Goal: Task Accomplishment & Management: Use online tool/utility

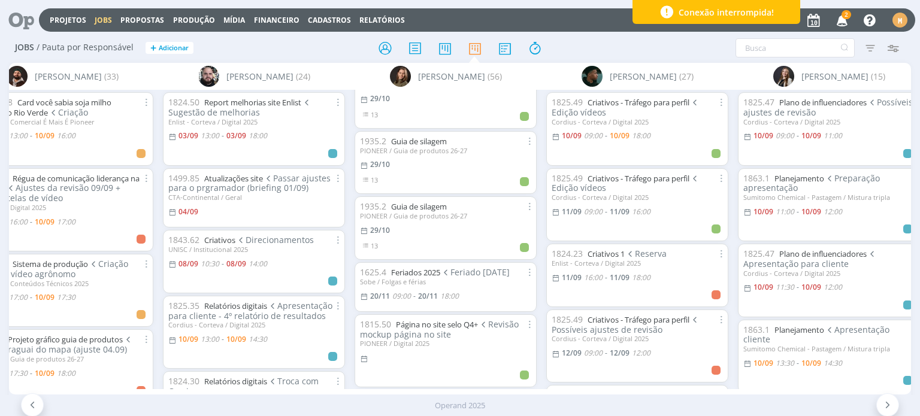
scroll to position [0, 1185]
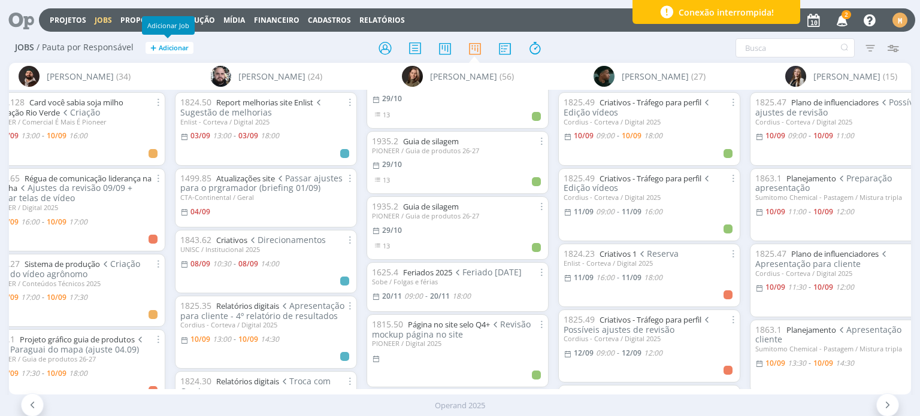
click at [160, 47] on span "Adicionar" at bounding box center [174, 48] width 30 height 8
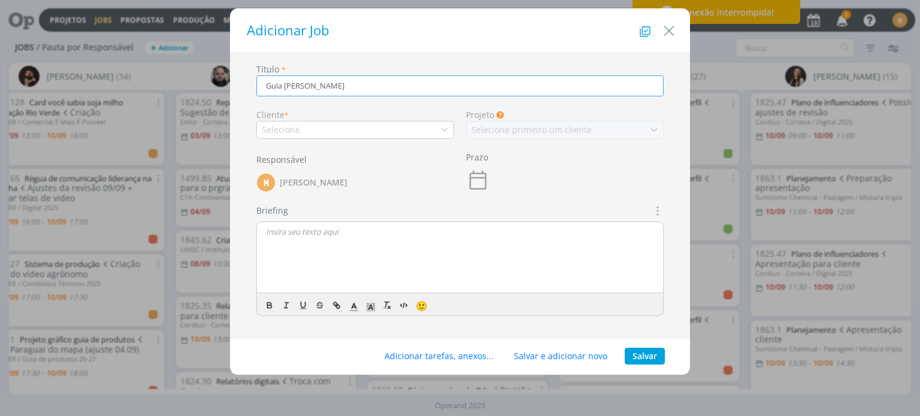
scroll to position [3580, 0]
type input "Guia milho verão"
click at [372, 130] on div "Selecione" at bounding box center [355, 130] width 198 height 18
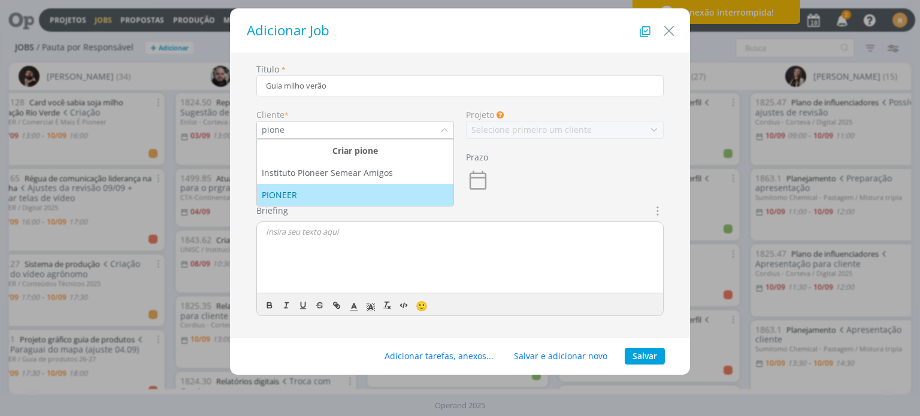
type input "pione"
click at [366, 190] on div "PIONEER" at bounding box center [355, 195] width 187 height 13
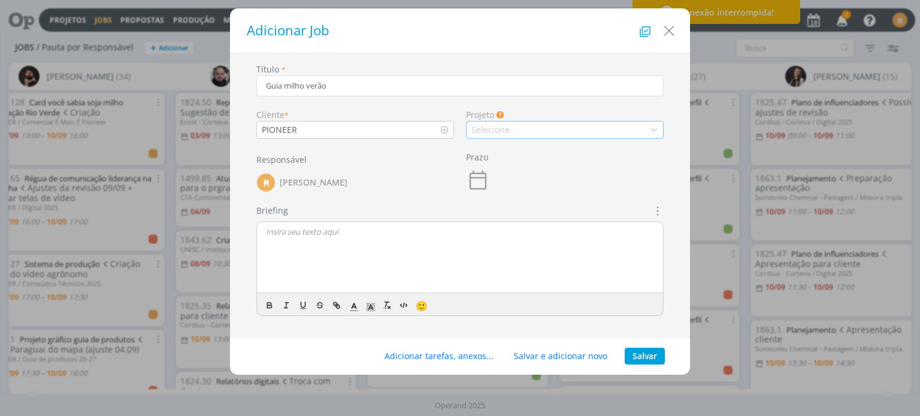
click at [553, 129] on div "Selecione" at bounding box center [565, 130] width 198 height 18
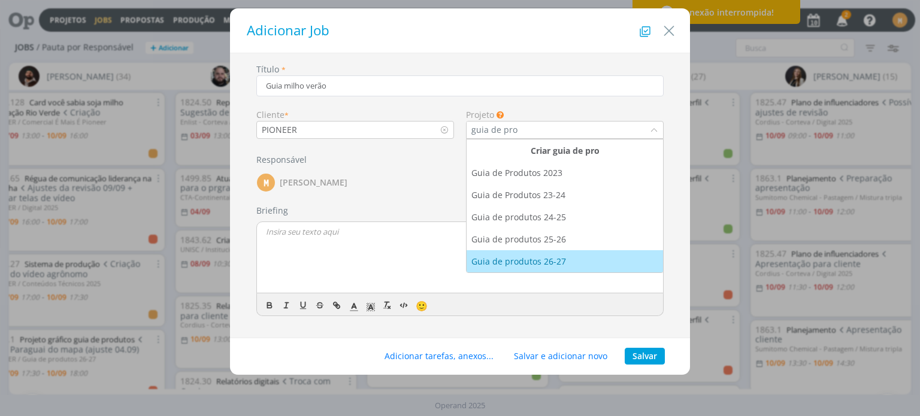
type input "guia de pro"
click at [573, 262] on div "Guia de produtos 26-27" at bounding box center [564, 261] width 187 height 13
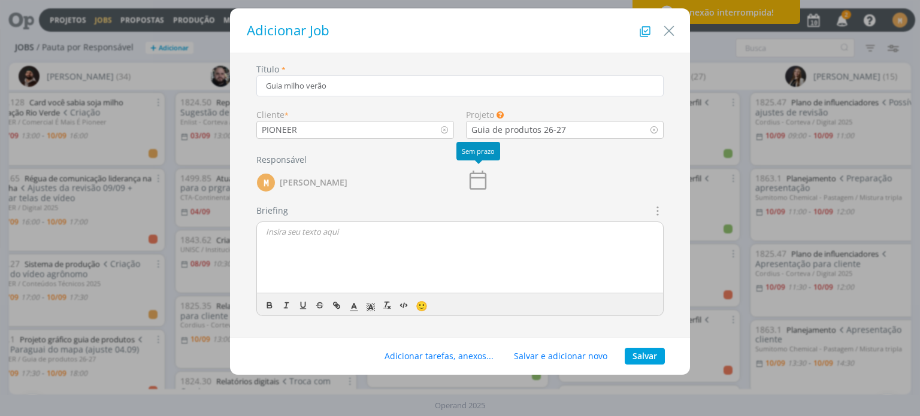
click at [479, 184] on icon "dialog" at bounding box center [478, 180] width 24 height 24
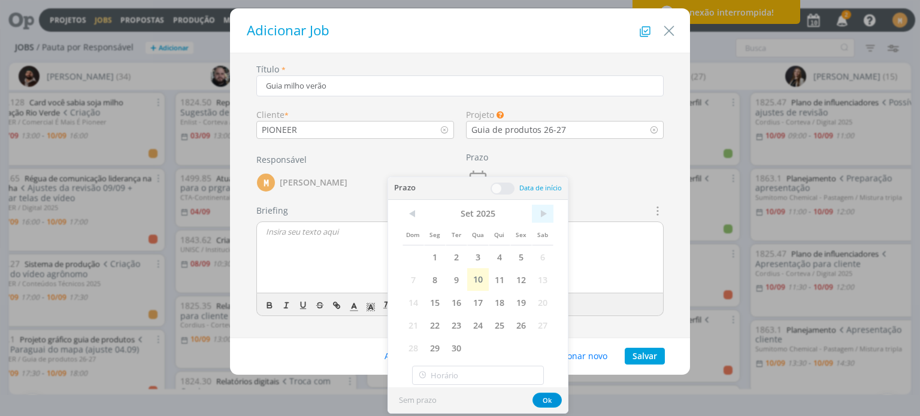
click at [546, 213] on span ">" at bounding box center [543, 214] width 22 height 18
click at [495, 346] on span "30" at bounding box center [500, 348] width 22 height 23
click at [547, 398] on button "Ok" at bounding box center [546, 400] width 29 height 15
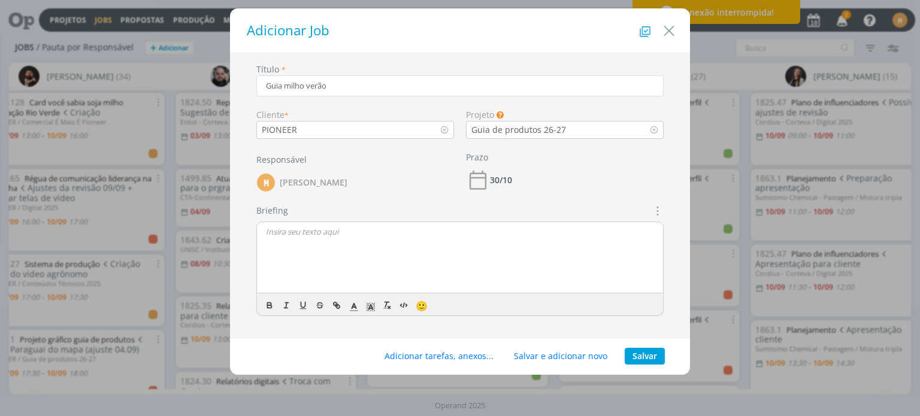
click at [349, 237] on div "dialog" at bounding box center [460, 258] width 406 height 72
click at [637, 358] on button "Salvar" at bounding box center [645, 356] width 40 height 17
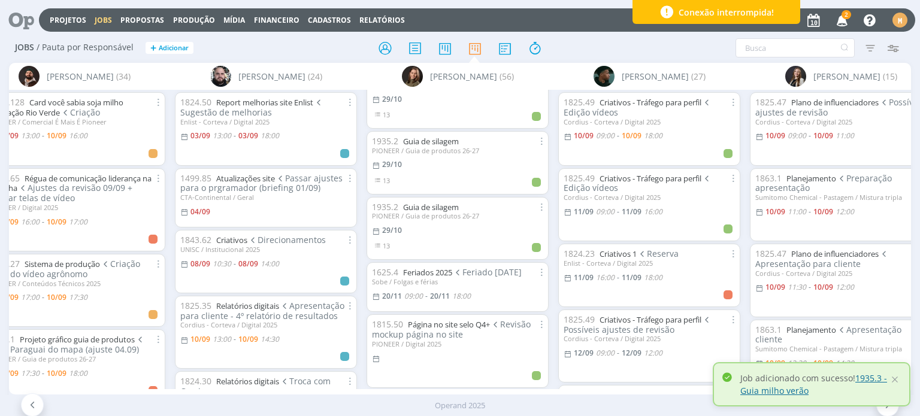
click at [867, 378] on link "1935.3 - Guia milho verão" at bounding box center [813, 384] width 147 height 24
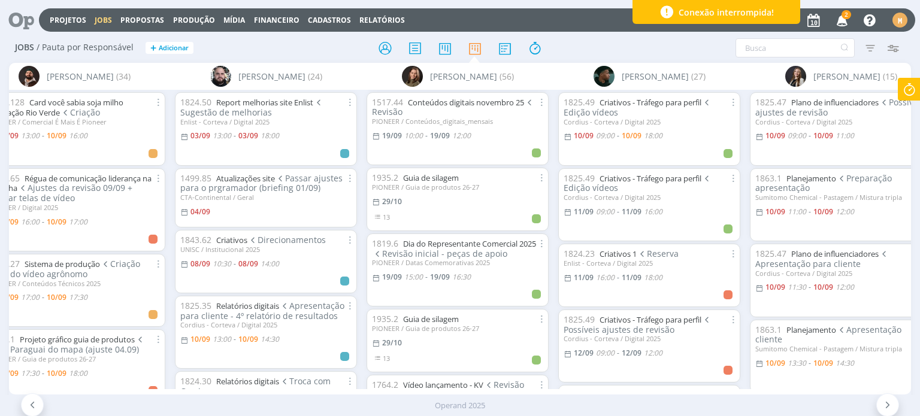
scroll to position [2382, 0]
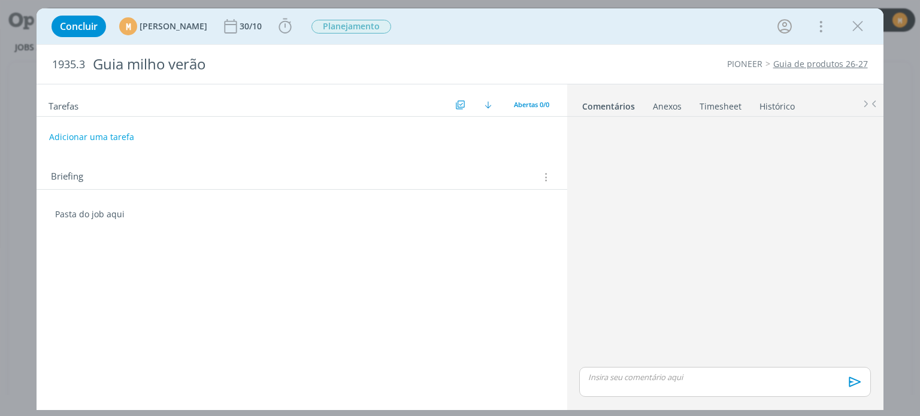
click at [170, 246] on div "Tarefas Usar Job de template Criar template a partir deste job Visualizar Templ…" at bounding box center [302, 243] width 530 height 319
click at [146, 216] on p "Pasta do job aqui" at bounding box center [301, 214] width 493 height 12
click at [294, 25] on icon "dialog" at bounding box center [285, 26] width 18 height 18
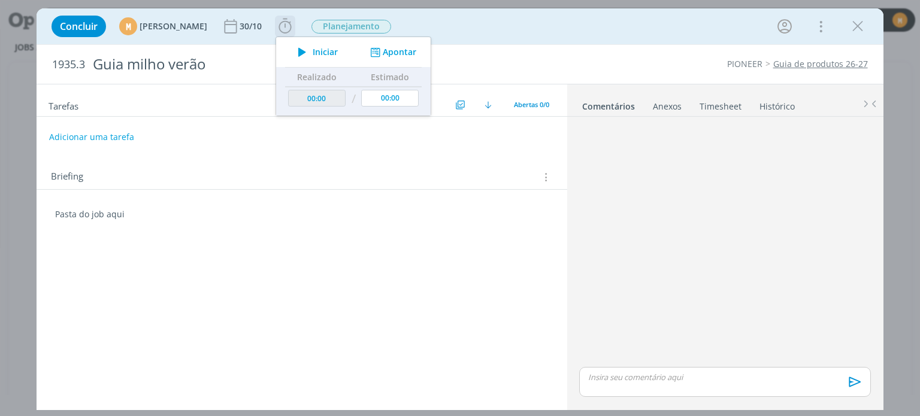
click at [338, 54] on span "Iniciar" at bounding box center [325, 52] width 25 height 8
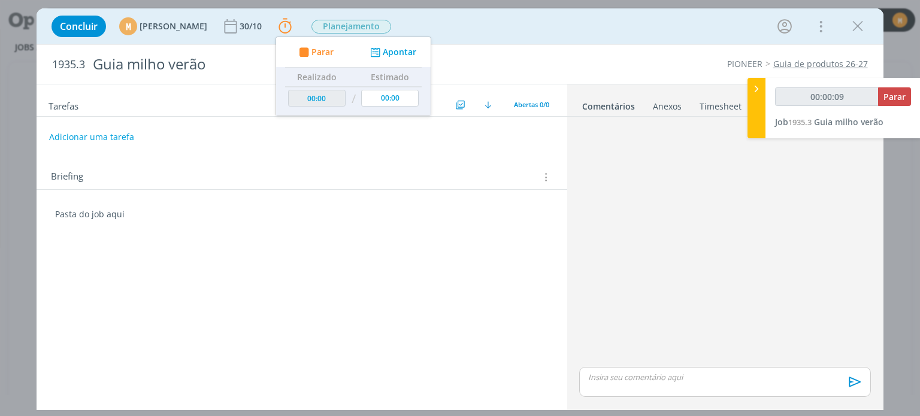
click at [240, 266] on div "Tarefas Usar Job de template Criar template a partir deste job Visualizar Templ…" at bounding box center [302, 243] width 530 height 319
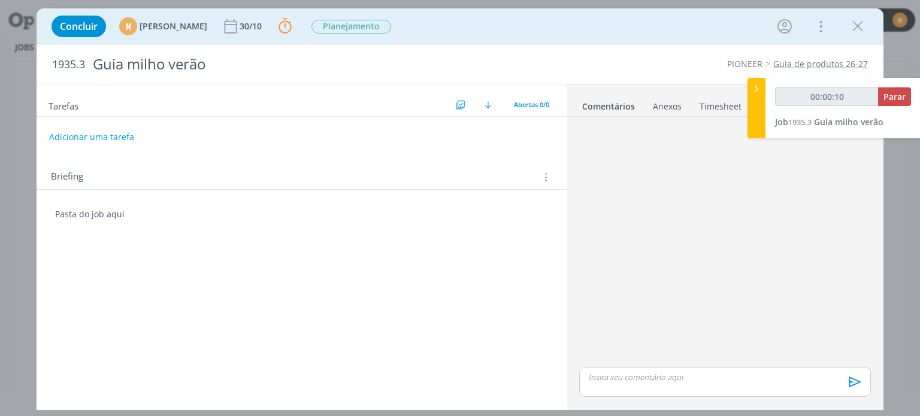
click at [108, 256] on div "Tarefas Usar Job de template Criar template a partir deste job Visualizar Templ…" at bounding box center [302, 243] width 530 height 319
click at [146, 213] on p "Pasta do job aqui" at bounding box center [301, 214] width 493 height 12
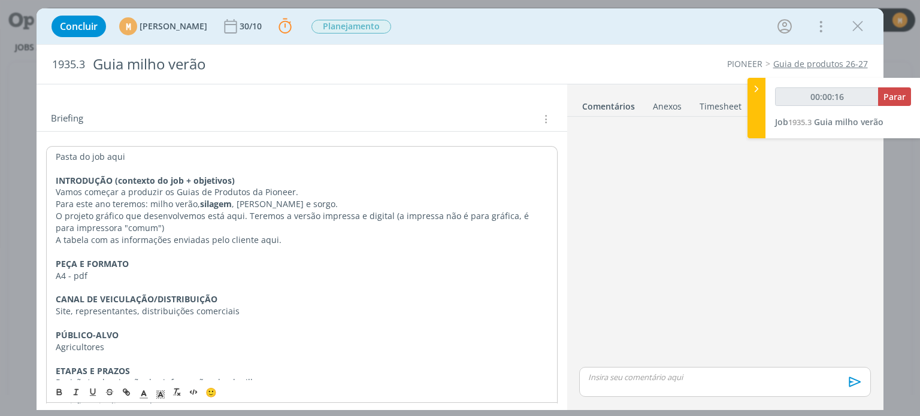
scroll to position [60, 0]
drag, startPoint x: 199, startPoint y: 201, endPoint x: 232, endPoint y: 201, distance: 33.5
click at [232, 201] on p "Para este ano teremos: milho verão, silagem , milho safrinha e sorgo." at bounding box center [302, 202] width 492 height 12
click at [66, 385] on div "🙂" at bounding box center [302, 392] width 510 height 22
click at [59, 393] on icon "dialog" at bounding box center [59, 394] width 4 height 2
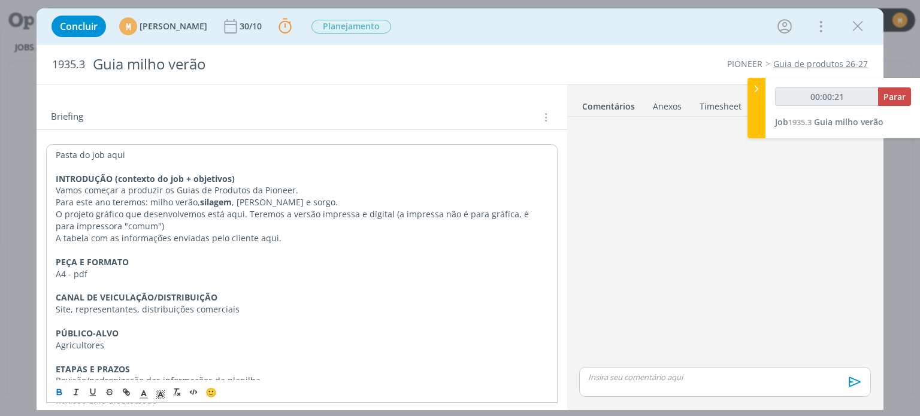
click at [254, 198] on p "Para este ano teremos: milho verão, silagem , milho safrinha e sorgo." at bounding box center [302, 202] width 492 height 12
drag, startPoint x: 199, startPoint y: 203, endPoint x: 228, endPoint y: 201, distance: 29.4
click at [228, 201] on strong "silagem" at bounding box center [216, 201] width 32 height 11
click at [58, 391] on icon "dialog" at bounding box center [59, 393] width 10 height 10
drag, startPoint x: 149, startPoint y: 201, endPoint x: 195, endPoint y: 198, distance: 46.2
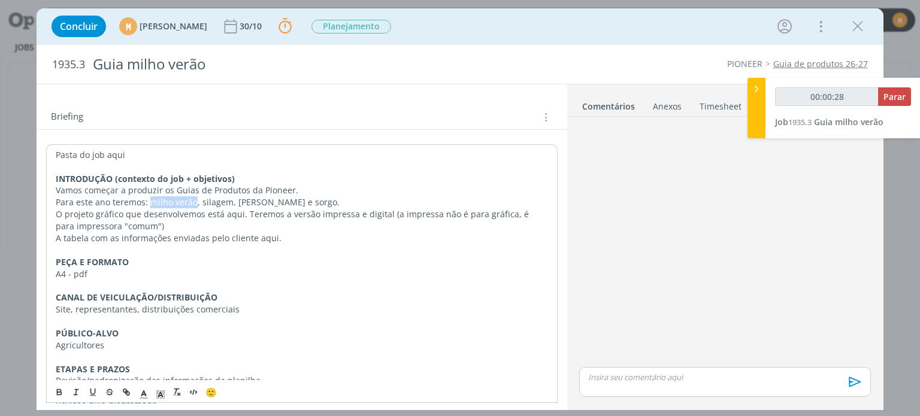
click at [195, 198] on p "Para este ano teremos: milho verão, silagem, milho safrinha e sorgo." at bounding box center [302, 202] width 492 height 12
click at [56, 389] on icon "dialog" at bounding box center [59, 393] width 10 height 10
click at [211, 239] on p "A tabela com as informações enviadas pelo cliente aqui." at bounding box center [302, 238] width 492 height 12
click at [323, 237] on p "A tabela com as informações enviadas pelo cliente aqui." at bounding box center [302, 238] width 492 height 12
click at [228, 213] on p "O projeto gráfico que desenvolvemos está aqui. Teremos a versão impressa e digi…" at bounding box center [302, 220] width 492 height 24
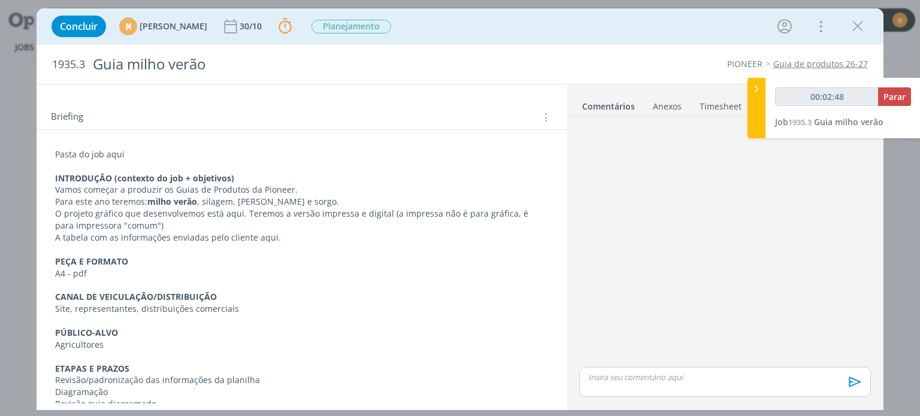
click at [231, 210] on p "O projeto gráfico que desenvolvemos está aqui. Teremos a versão impressa e digi…" at bounding box center [301, 220] width 493 height 24
click at [230, 210] on p "O projeto gráfico que desenvolvemos está aqui. Teremos a versão impressa e digi…" at bounding box center [301, 220] width 493 height 24
type input "00:02:49"
click at [129, 392] on icon "dialog" at bounding box center [127, 393] width 10 height 10
type input "aqui"
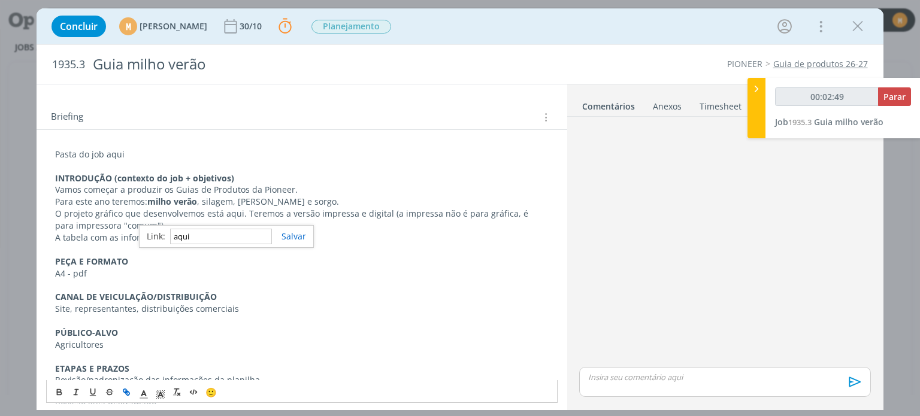
type input "00:02:50"
paste input "https://sobeae.sharepoint.com/:f:/s/SOBEAE/EvdsK64hGmtPiCTNA7QHmGsBz3hdOaJGIXs9…"
type input "https://sobeae.sharepoint.com/:f:/s/SOBEAE/EvdsK64hGmtPiCTNA7QHmGsBz3hdOaJGIXs9…"
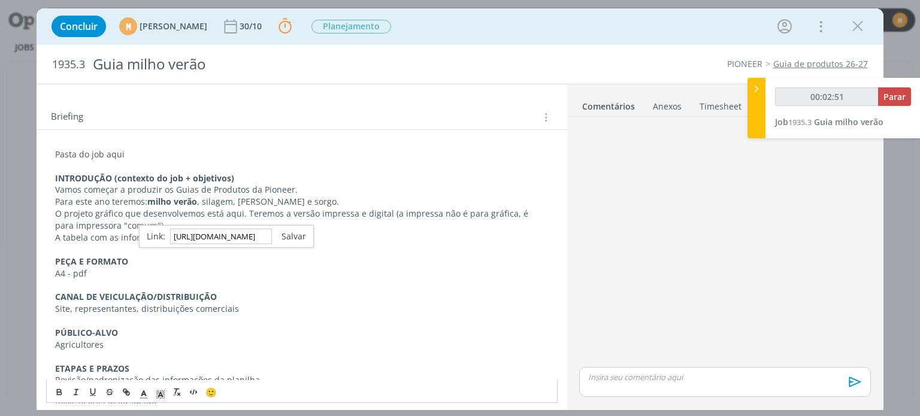
click at [295, 232] on link "dialog" at bounding box center [289, 236] width 34 height 11
click at [295, 232] on p "A tabela com as informações enviadas pelo cliente aqui." at bounding box center [301, 238] width 493 height 12
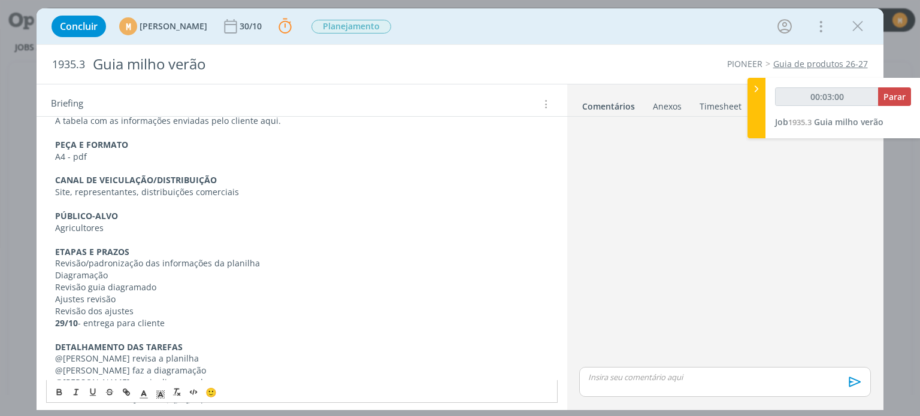
scroll to position [180, 0]
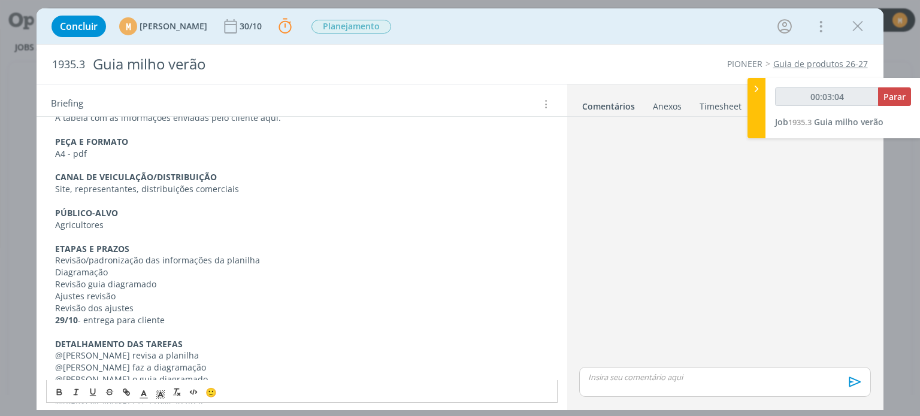
type input "00:03:05"
click at [64, 314] on strong "29/10" at bounding box center [66, 319] width 23 height 11
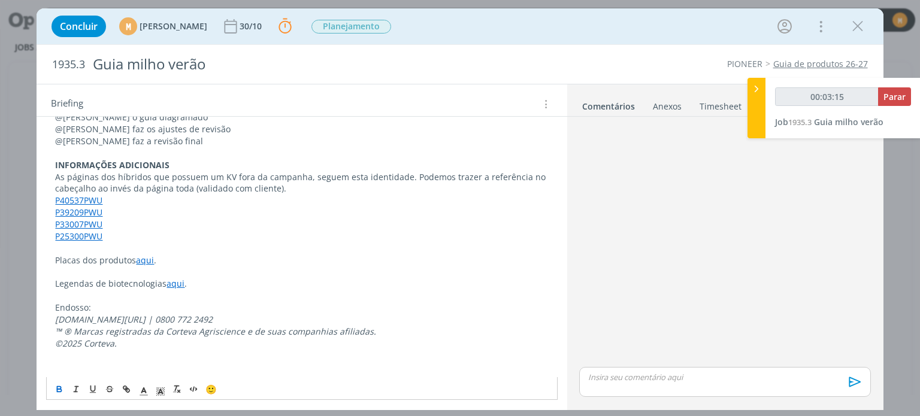
scroll to position [443, 0]
click at [138, 366] on p "dialog" at bounding box center [301, 367] width 493 height 12
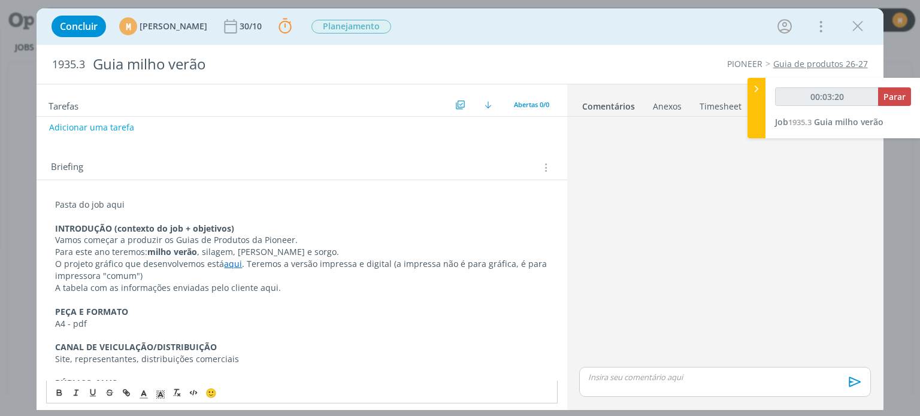
scroll to position [0, 0]
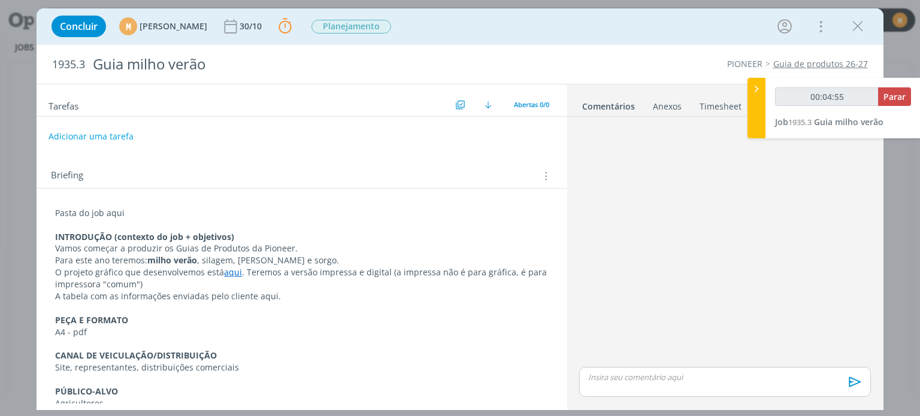
click at [119, 134] on button "Adicionar uma tarefa" at bounding box center [91, 136] width 85 height 20
type input "00:04:56"
type input "R"
type input "00:04:57"
type input "Revis"
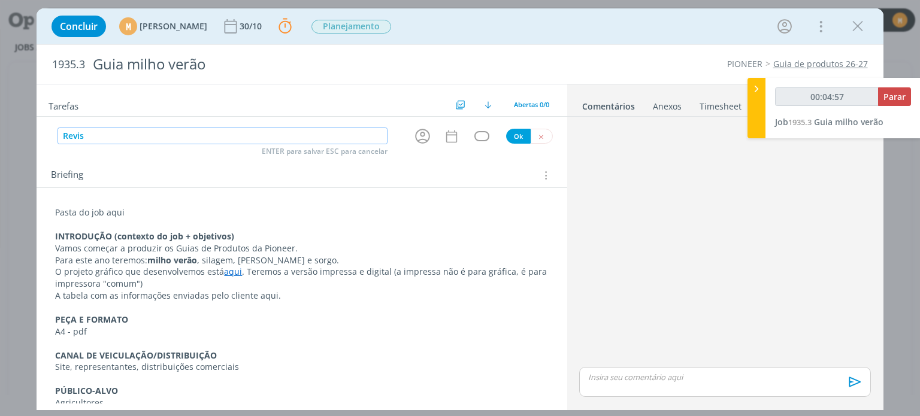
type input "00:04:58"
type input "Revisão"
type input "00:04:59"
type input "Revisão pl"
type input "00:05:00"
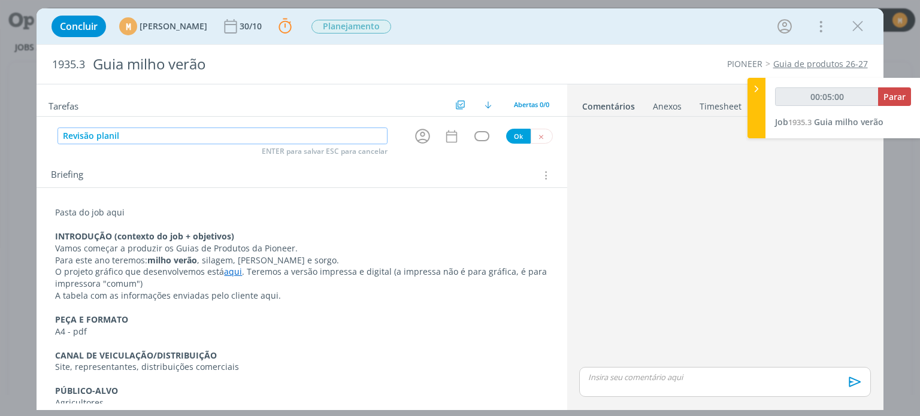
type input "Revisão planilh"
type input "00:05:01"
type input "Revisão planilha"
type input "00:05:03"
click at [415, 137] on icon "dialog" at bounding box center [422, 136] width 19 height 19
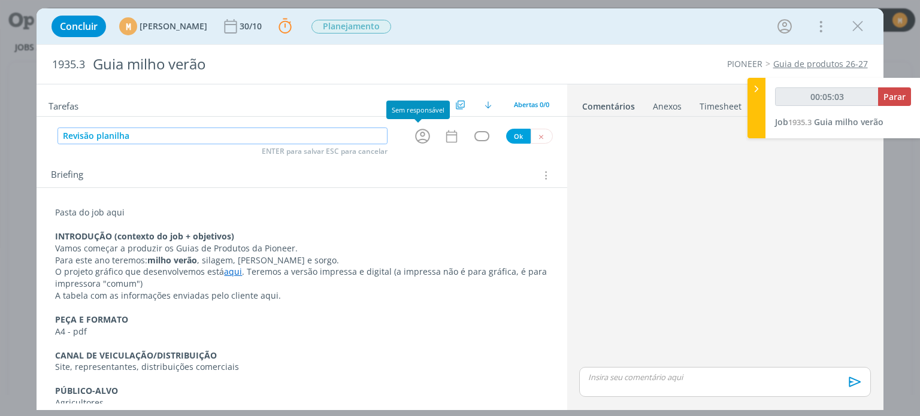
type input "Revisão planilha"
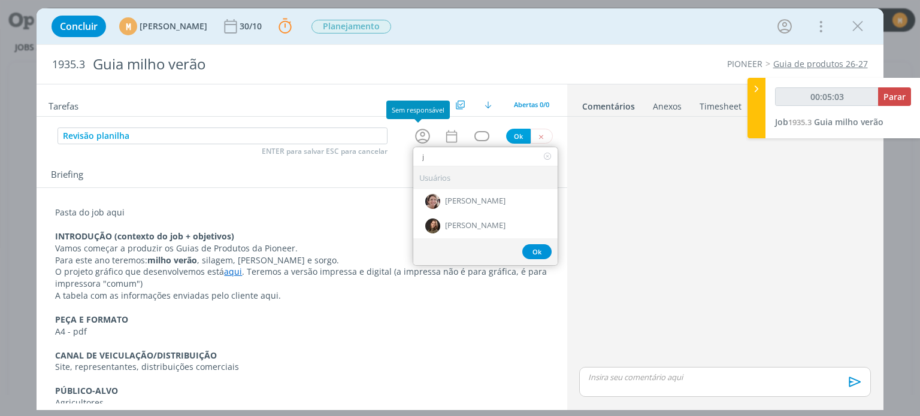
type input "ju"
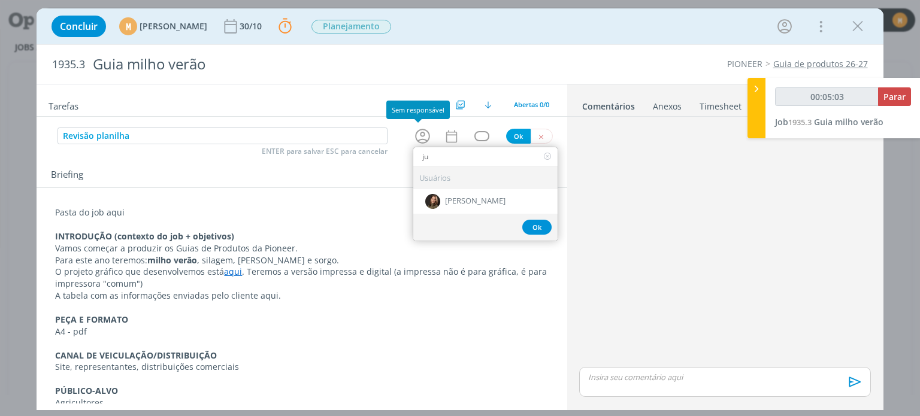
type input "00:05:04"
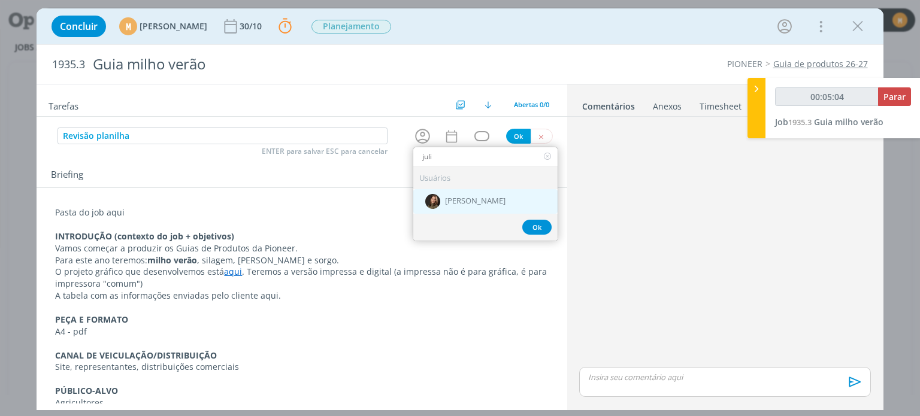
type input "juli"
click at [447, 203] on span "[PERSON_NAME]" at bounding box center [475, 202] width 60 height 10
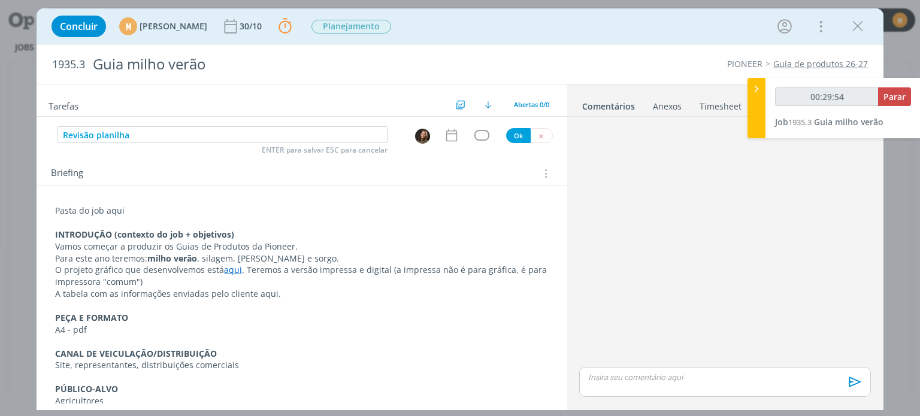
type input "00:30:54"
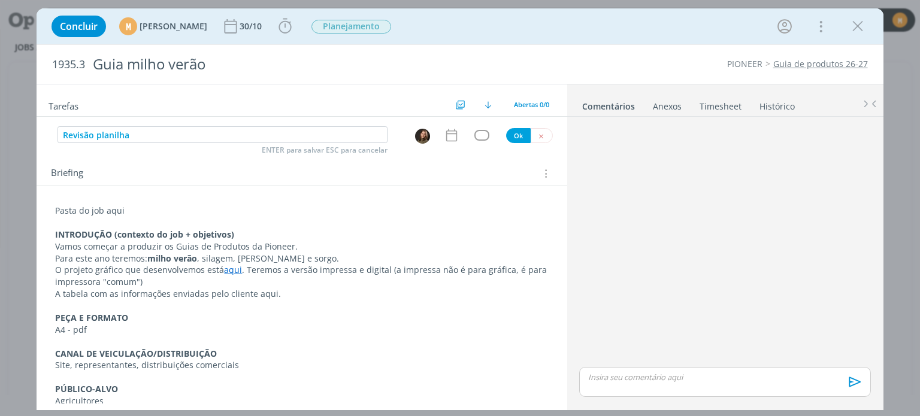
click at [458, 236] on p "INTRODUÇÃO (contexto do job + objetivos)" at bounding box center [301, 235] width 493 height 12
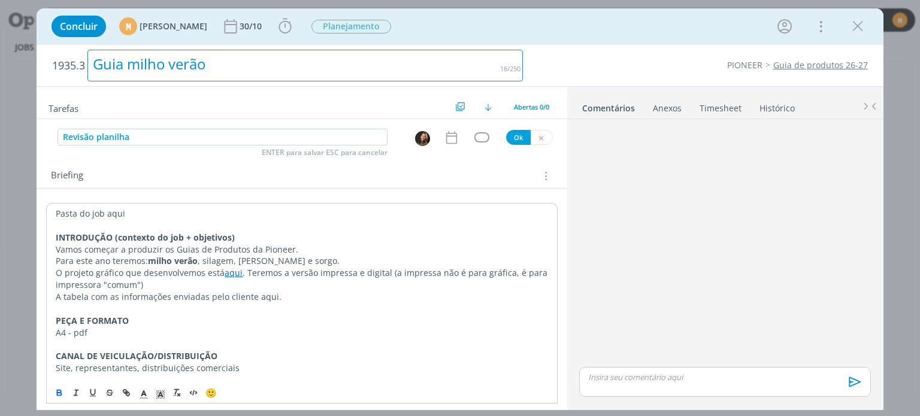
click at [397, 73] on div "Guia milho verão" at bounding box center [304, 66] width 435 height 32
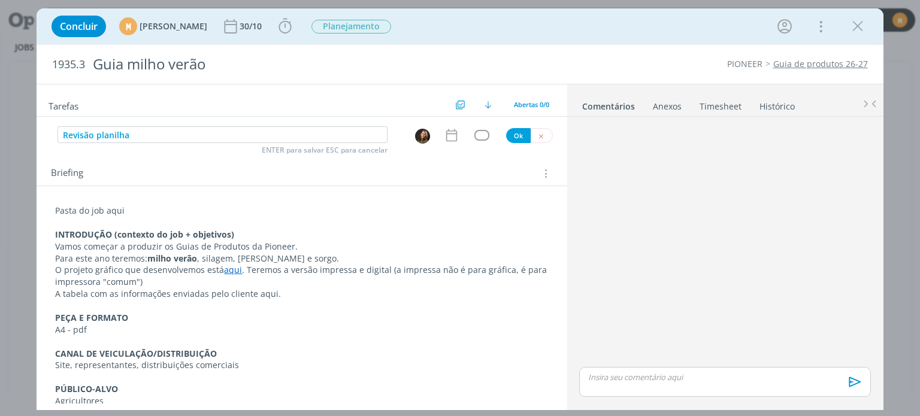
click at [690, 53] on div "1935.3 Guia milho verão PIONEER Guia de produtos 26-27" at bounding box center [460, 64] width 846 height 39
click at [294, 25] on icon "dialog" at bounding box center [285, 26] width 18 height 18
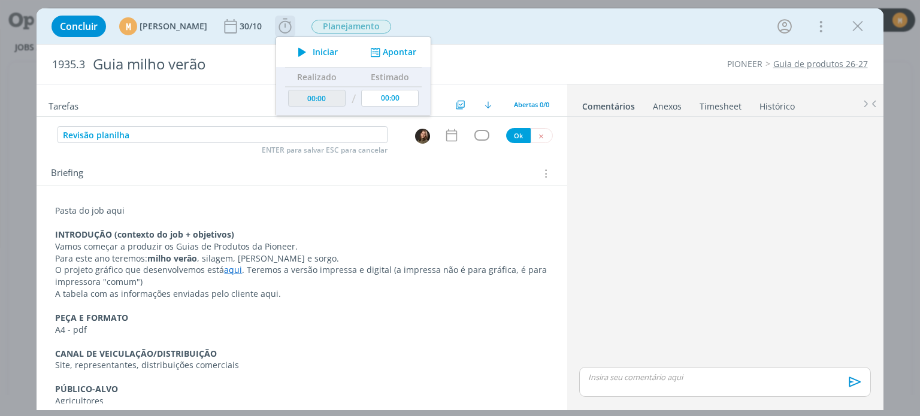
click at [338, 51] on span "Iniciar" at bounding box center [325, 52] width 25 height 8
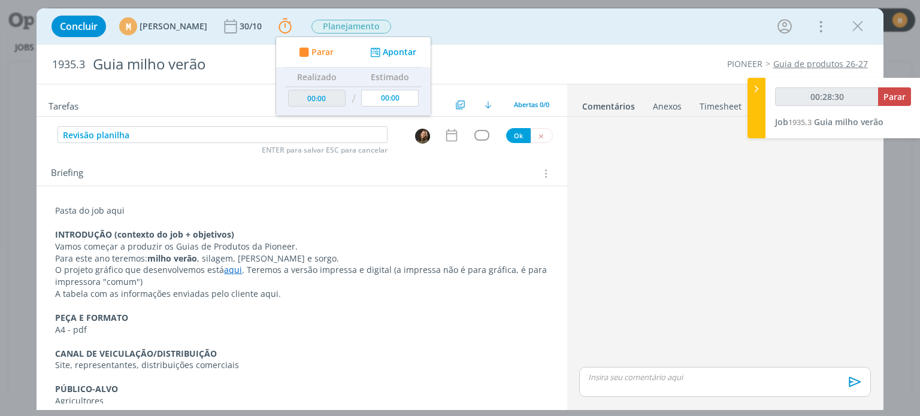
type input "00:29:30"
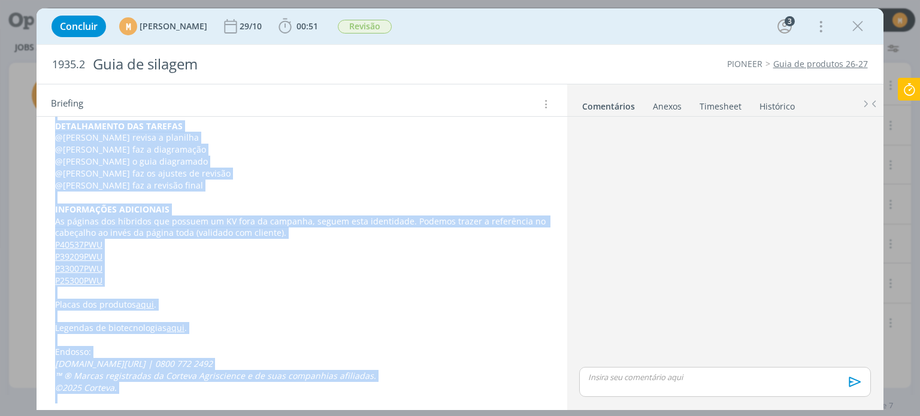
scroll to position [573, 0]
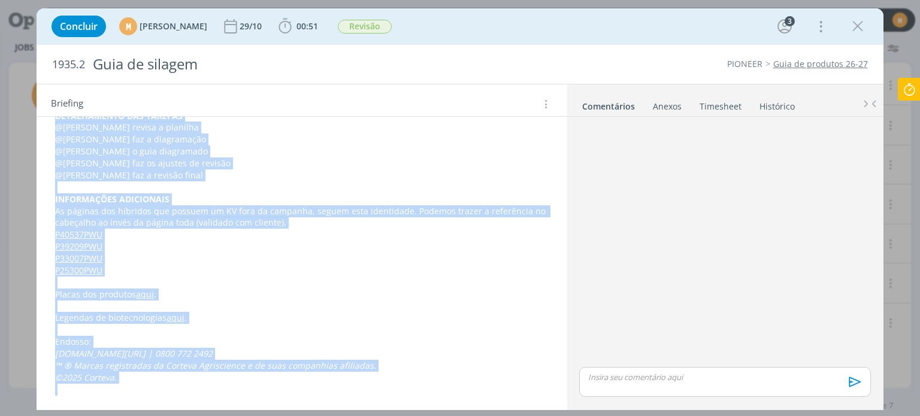
drag, startPoint x: 54, startPoint y: 166, endPoint x: 165, endPoint y: 391, distance: 250.4
click at [165, 391] on div "Pasta do job aqui INTRODUÇÃO (contexto do job + objetivos) Vamos começar a prod…" at bounding box center [301, 92] width 511 height 616
copy div "INTRODUÇÃO (contexto do job + objetivos) Vamos começar a produzir os Guias de P…"
click at [357, 243] on p "P39209PWU" at bounding box center [301, 247] width 493 height 12
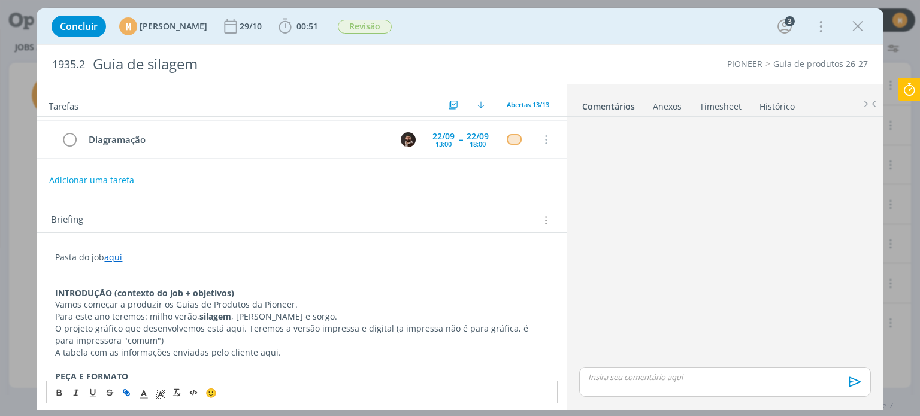
scroll to position [120, 0]
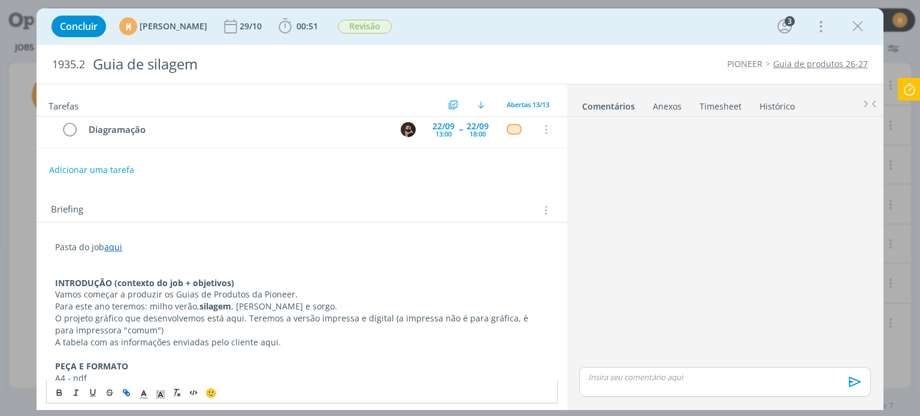
click at [109, 247] on link "aqui" at bounding box center [113, 246] width 18 height 11
click at [123, 265] on link "https://sobeae.sharepoint.com/:f:/s/SOBEAE/EutZnmr_H_RLqo9d_gpaxdgBedTrpbazx7Rm…" at bounding box center [133, 270] width 90 height 16
click at [265, 343] on p "A tabela com as informações enviadas pelo cliente aqui." at bounding box center [301, 343] width 493 height 12
click at [132, 388] on button "dialog" at bounding box center [127, 393] width 17 height 14
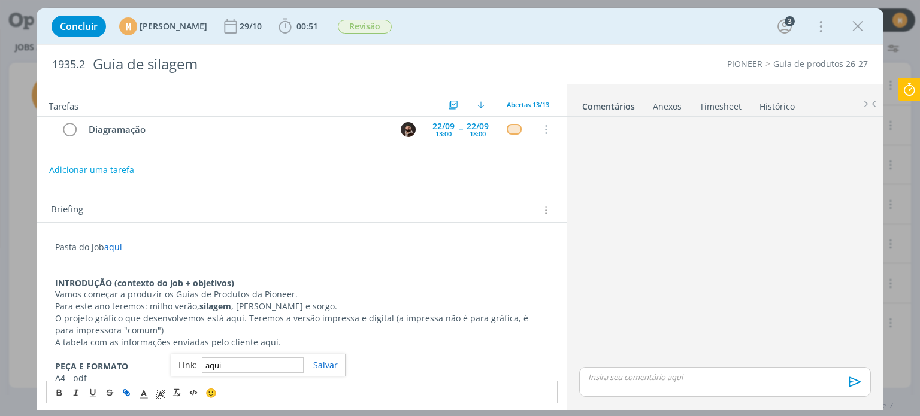
paste input "https://sobeae.sharepoint.com/:x:/s/SOBEAE/EZLmj9ESc-tPgyIU-fIZECABdpLgJYtYu0m-…"
click at [320, 365] on link "dialog" at bounding box center [321, 364] width 34 height 11
click at [309, 346] on p "A tabela com as informações enviadas pelo cliente aqui ." at bounding box center [301, 343] width 493 height 12
click at [229, 323] on p "O projeto gráfico que desenvolvemos está aqui. Teremos a versão impressa e digi…" at bounding box center [301, 325] width 493 height 24
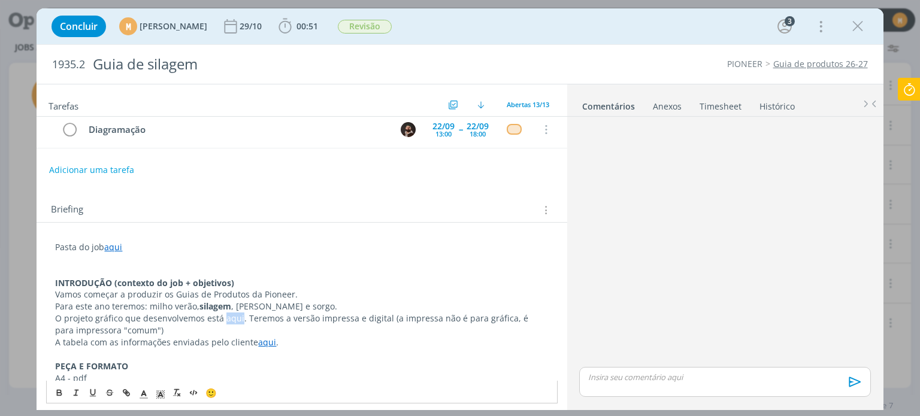
click at [229, 323] on p "O projeto gráfico que desenvolvemos está aqui. Teremos a versão impressa e digi…" at bounding box center [301, 325] width 493 height 24
click at [126, 395] on icon "dialog" at bounding box center [128, 394] width 4 height 4
paste input "https://sobeae.sharepoint.com/:f:/s/SOBEAE/EvdsK64hGmtPiCTNA7QHmGsBz3hdOaJGIXs9…"
type input "https://sobeae.sharepoint.com/:f:/s/SOBEAE/EvdsK64hGmtPiCTNA7QHmGsBz3hdOaJGIXs9…"
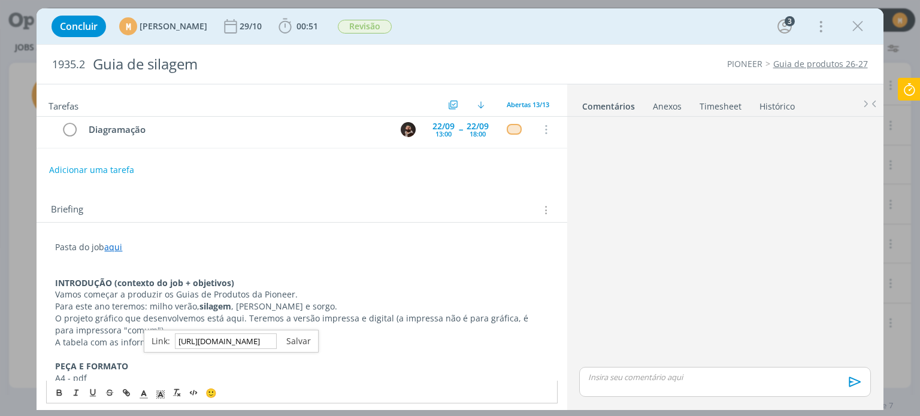
scroll to position [0, 0]
click at [305, 336] on link "dialog" at bounding box center [294, 340] width 34 height 11
click at [333, 305] on p "Para este ano teremos: milho verão, silagem , milho safrinha e sorgo." at bounding box center [301, 307] width 493 height 12
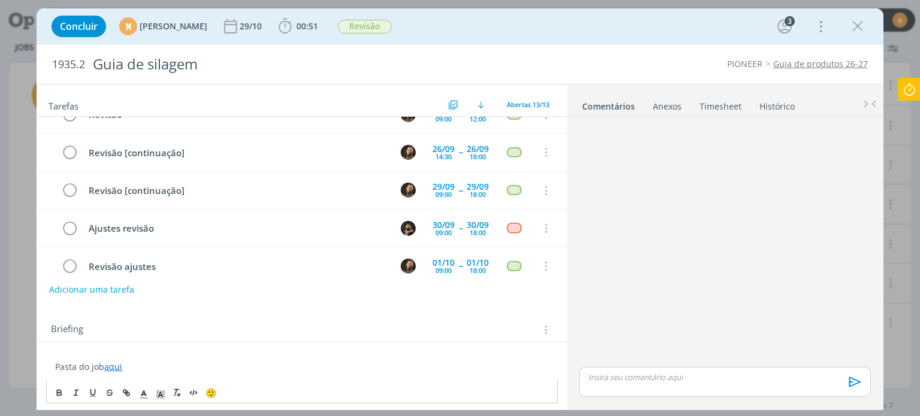
scroll to position [333, 0]
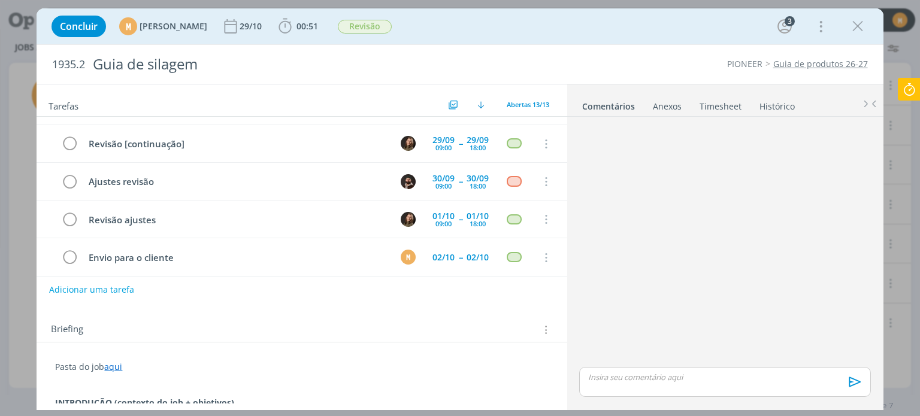
click at [116, 371] on link "aqui" at bounding box center [113, 366] width 18 height 11
click at [112, 364] on link "aqui" at bounding box center [113, 366] width 18 height 11
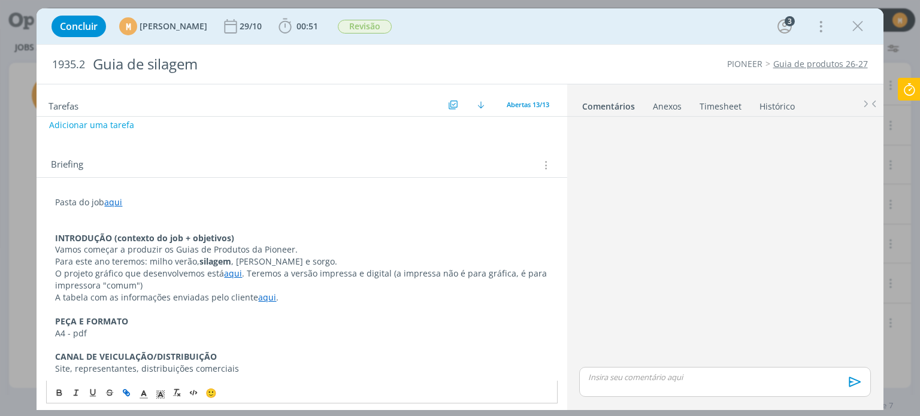
scroll to position [180, 0]
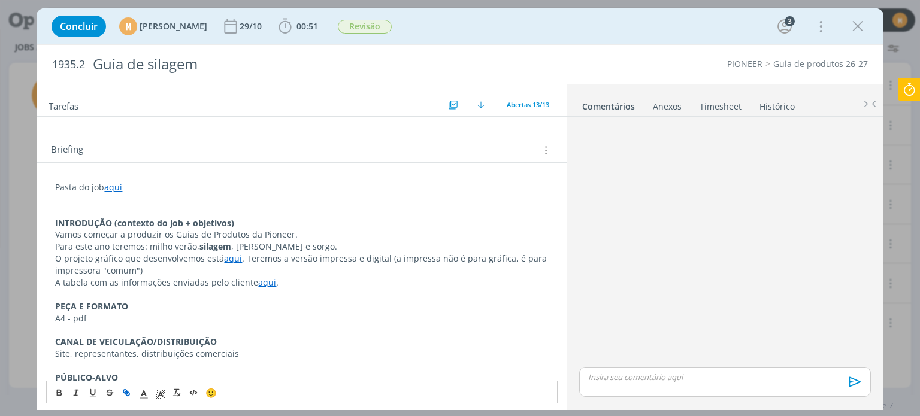
click at [117, 183] on link "aqui" at bounding box center [113, 186] width 18 height 11
click at [119, 205] on link "https://sobeae.sharepoint.com/:f:/s/SOBEAE/EutZnmr_H_RLqo9d_gpaxdgBedTrpbazx7Rm…" at bounding box center [133, 210] width 90 height 16
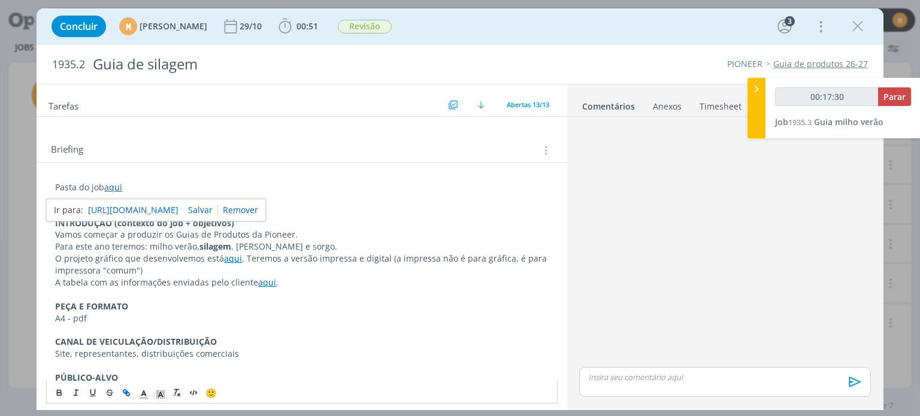
type input "00:18:30"
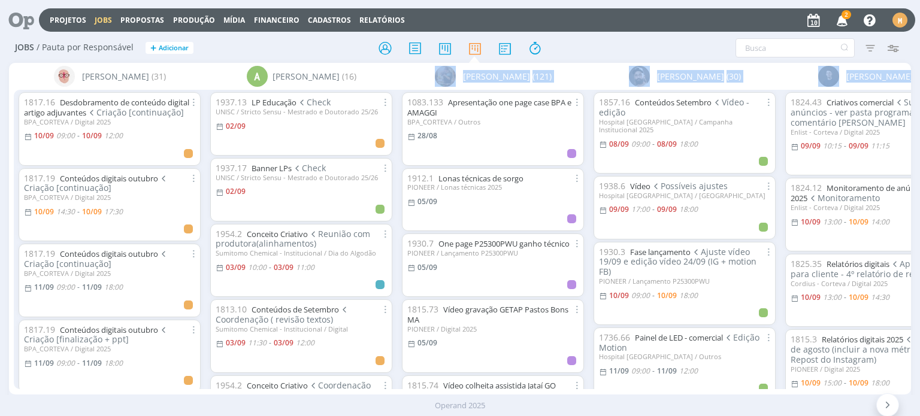
drag, startPoint x: 202, startPoint y: 395, endPoint x: 214, endPoint y: 395, distance: 12.0
click at [214, 395] on div "Projetos Jobs Propostas Produção [GEOGRAPHIC_DATA] Financeiro Cadastros Relatór…" at bounding box center [460, 208] width 920 height 416
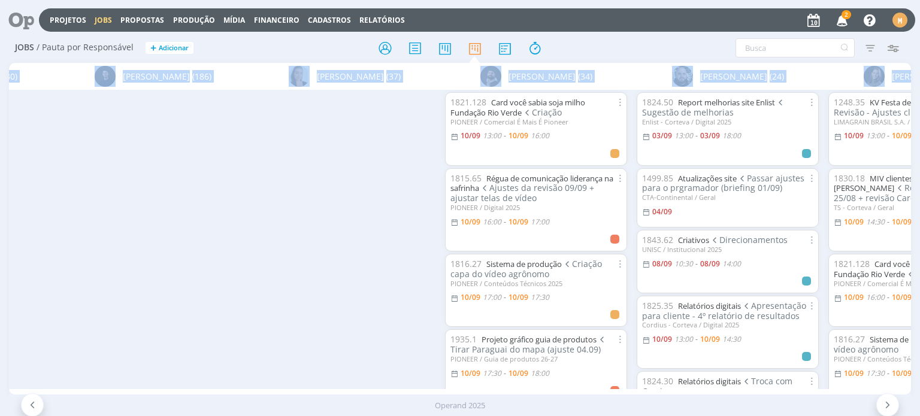
scroll to position [0, 1241]
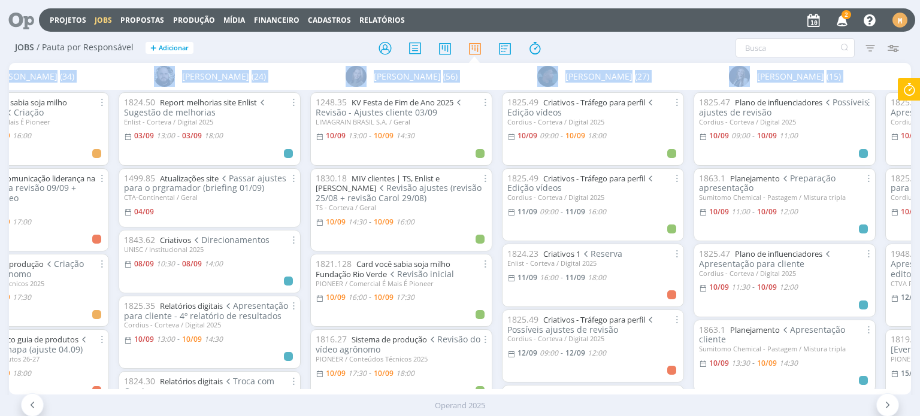
click at [409, 407] on div "Operand 2025" at bounding box center [460, 406] width 920 height 12
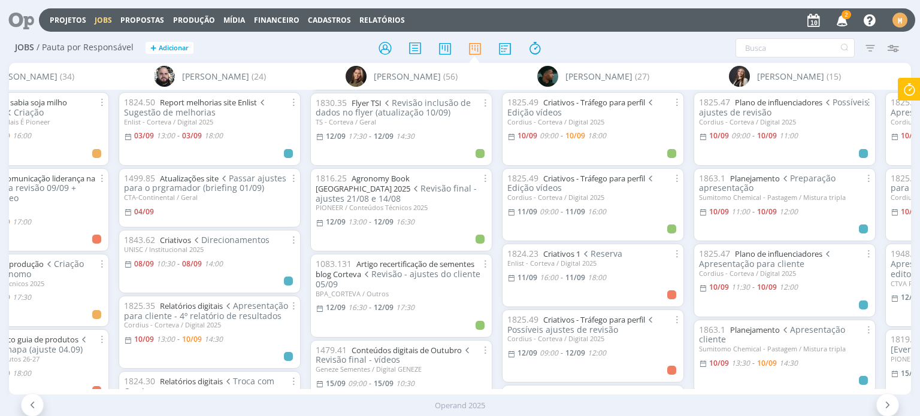
scroll to position [779, 0]
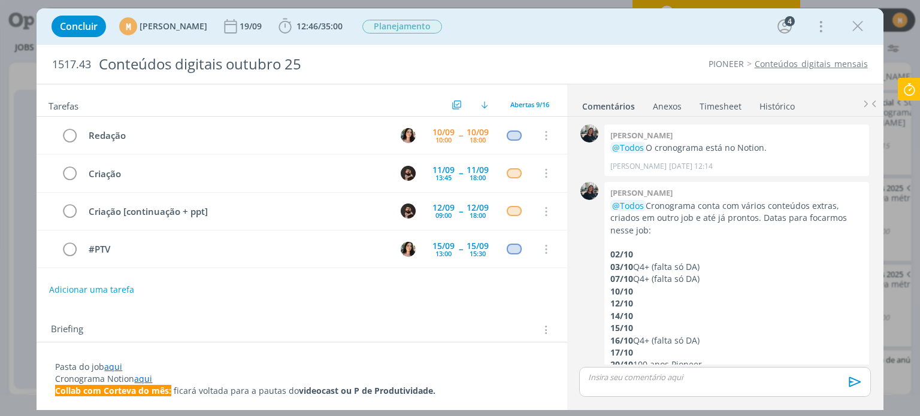
scroll to position [79, 0]
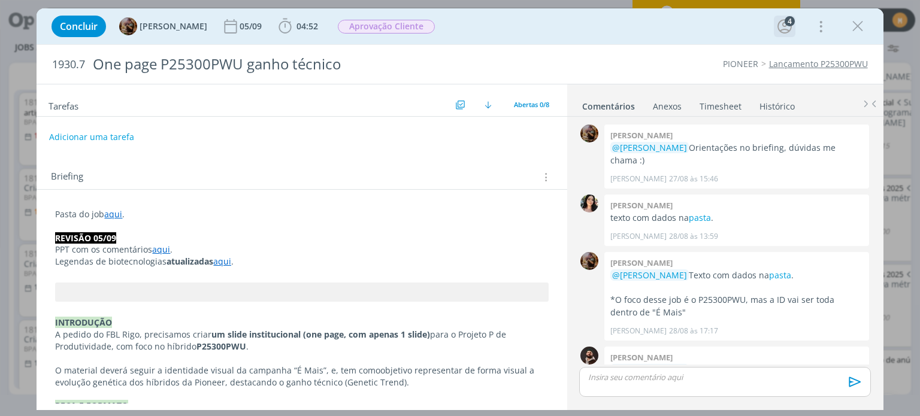
scroll to position [635, 0]
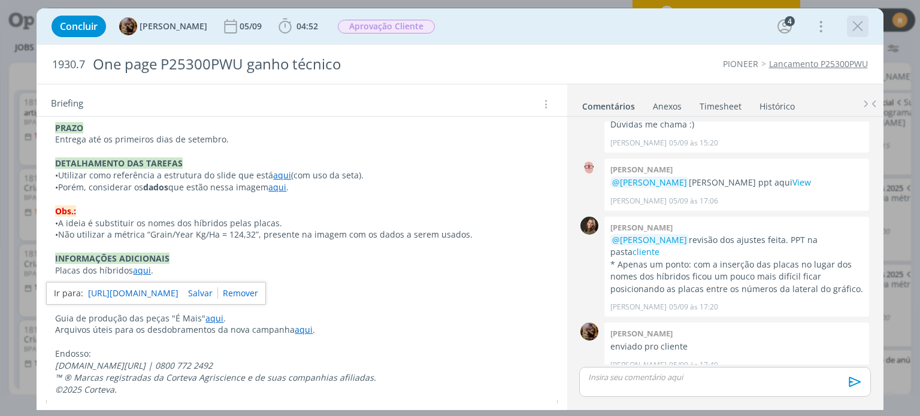
click at [856, 30] on icon "dialog" at bounding box center [858, 26] width 18 height 18
click at [849, 28] on icon "dialog" at bounding box center [858, 26] width 18 height 18
click at [853, 33] on icon "dialog" at bounding box center [858, 26] width 18 height 18
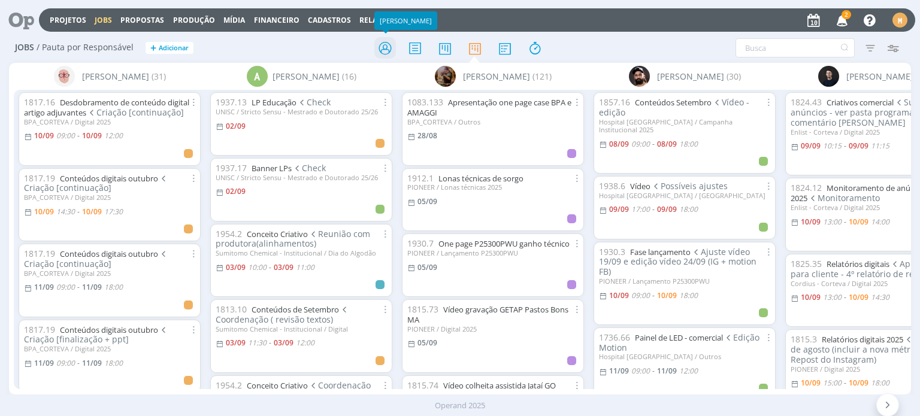
click at [384, 47] on icon at bounding box center [385, 48] width 22 height 23
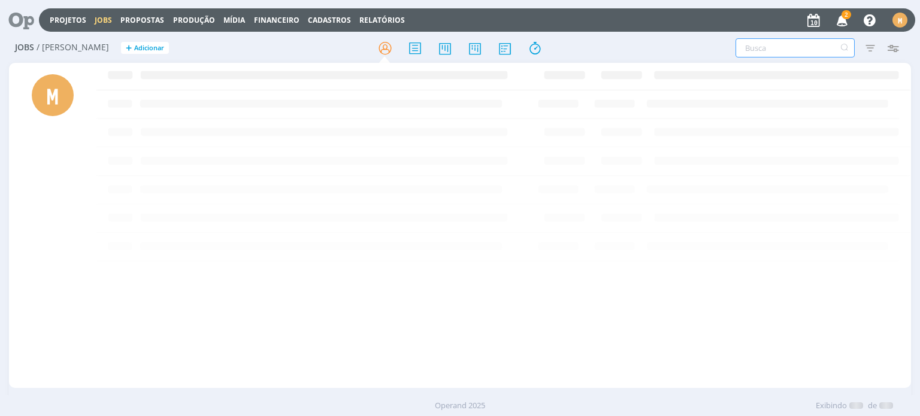
click at [760, 49] on input "text" at bounding box center [794, 47] width 119 height 19
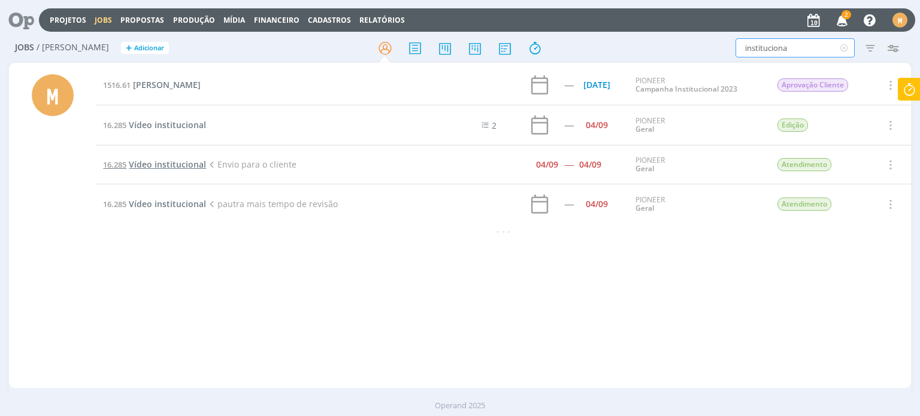
type input "instituciona"
click at [177, 162] on span "Vídeo institucional" at bounding box center [167, 164] width 77 height 11
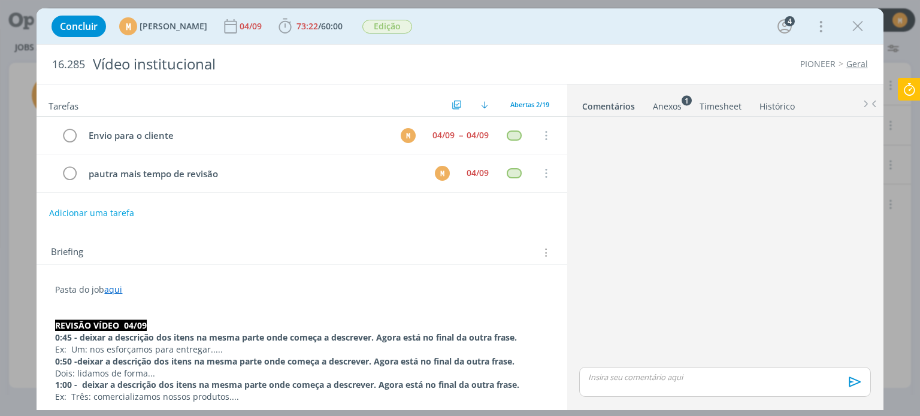
scroll to position [583, 0]
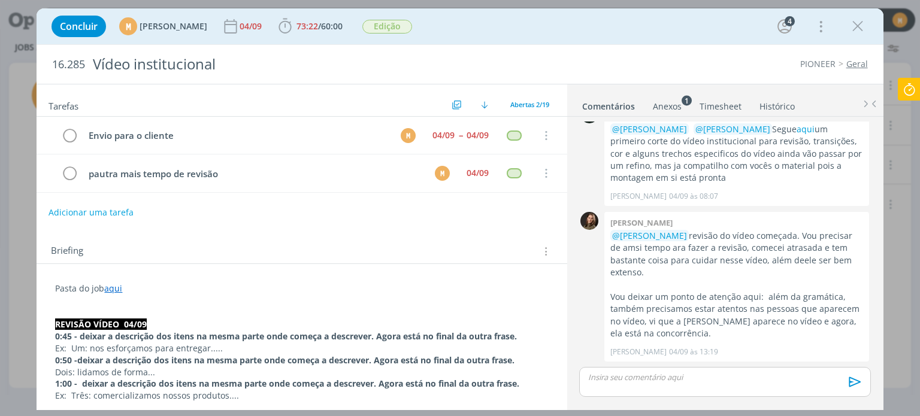
click at [127, 211] on button "Adicionar uma tarefa" at bounding box center [91, 212] width 85 height 20
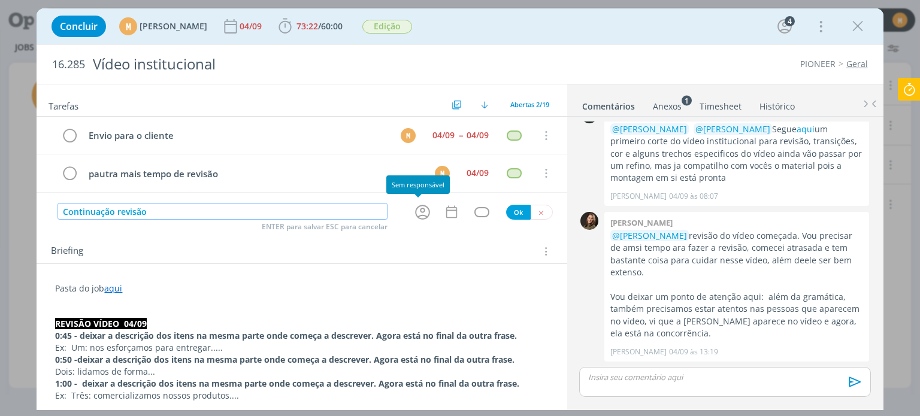
click at [416, 211] on icon "dialog" at bounding box center [422, 212] width 19 height 19
type input "Continuação revisão"
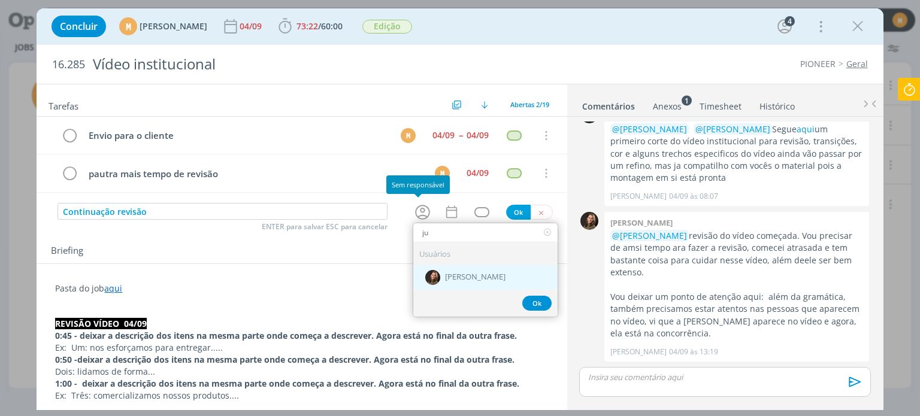
type input "ju"
click at [455, 277] on span "[PERSON_NAME]" at bounding box center [475, 277] width 60 height 10
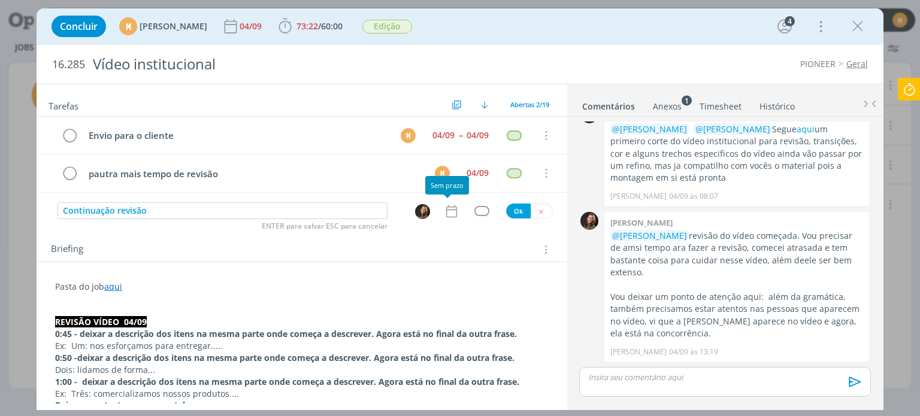
click at [444, 207] on icon "dialog" at bounding box center [452, 212] width 16 height 16
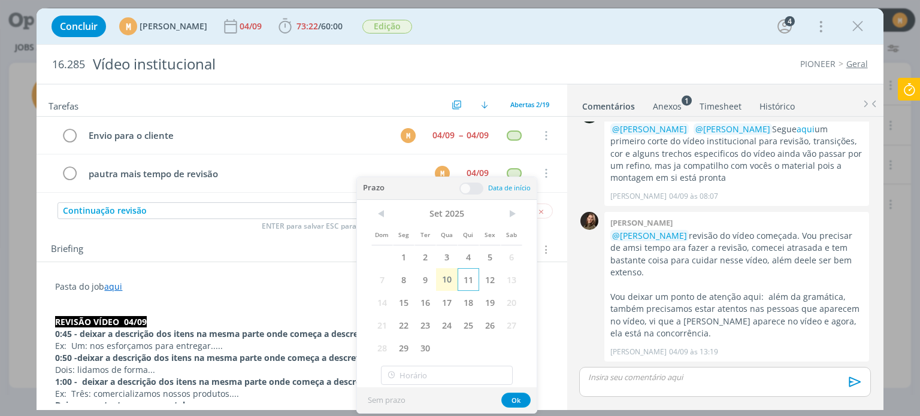
click at [464, 283] on span "11" at bounding box center [469, 279] width 22 height 23
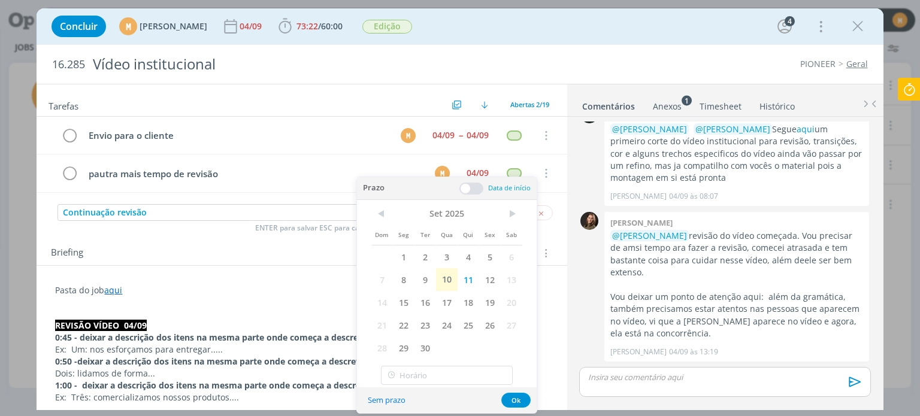
click at [467, 190] on span at bounding box center [471, 189] width 24 height 12
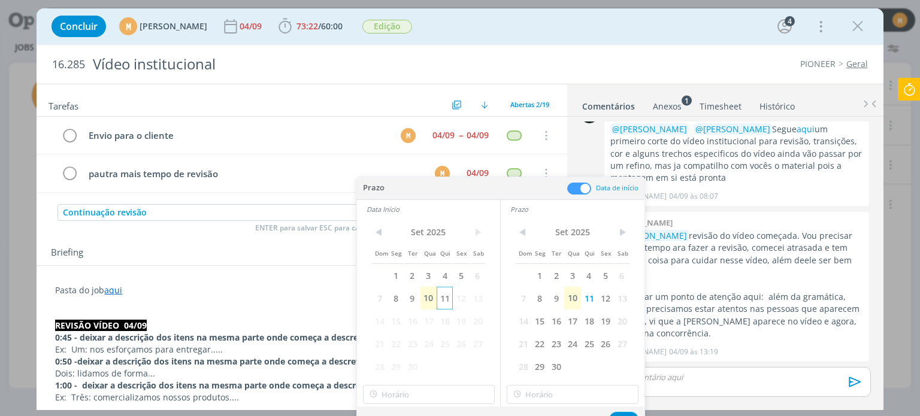
click at [443, 299] on span "11" at bounding box center [445, 298] width 16 height 23
click at [422, 396] on input "14:00" at bounding box center [429, 394] width 132 height 19
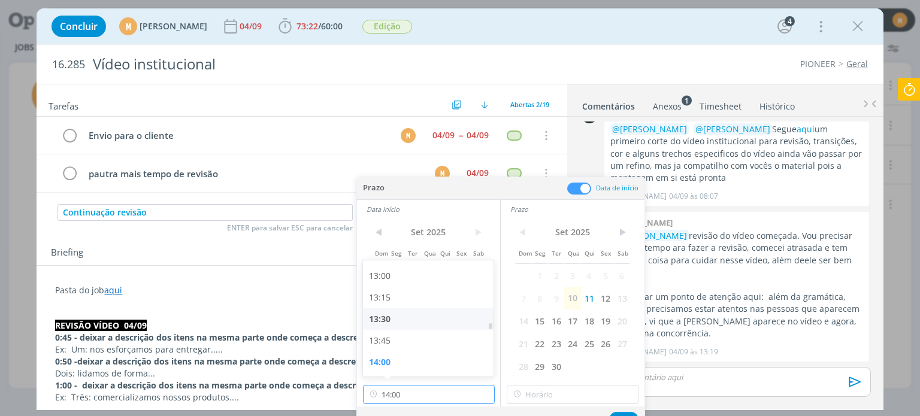
scroll to position [1176, 0]
click at [401, 344] on div "14:30" at bounding box center [430, 346] width 134 height 22
type input "14:30"
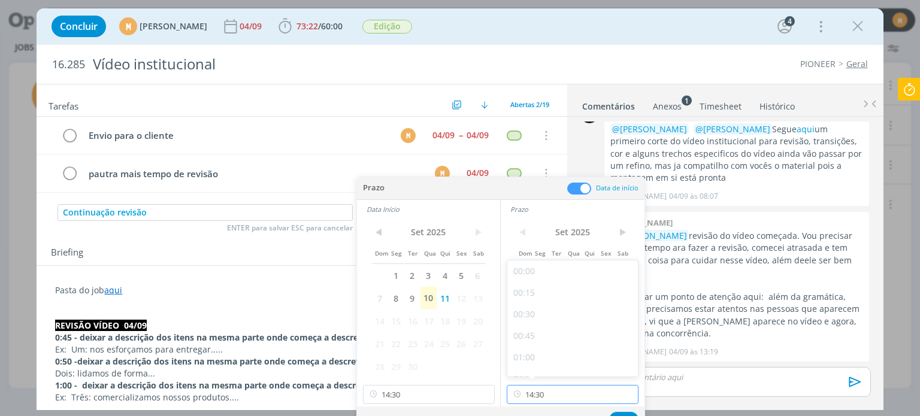
click at [552, 395] on input "14:30" at bounding box center [573, 394] width 132 height 19
click at [544, 311] on div "16:00" at bounding box center [574, 312] width 134 height 22
type input "16:00"
click at [621, 412] on button "Ok" at bounding box center [623, 419] width 29 height 15
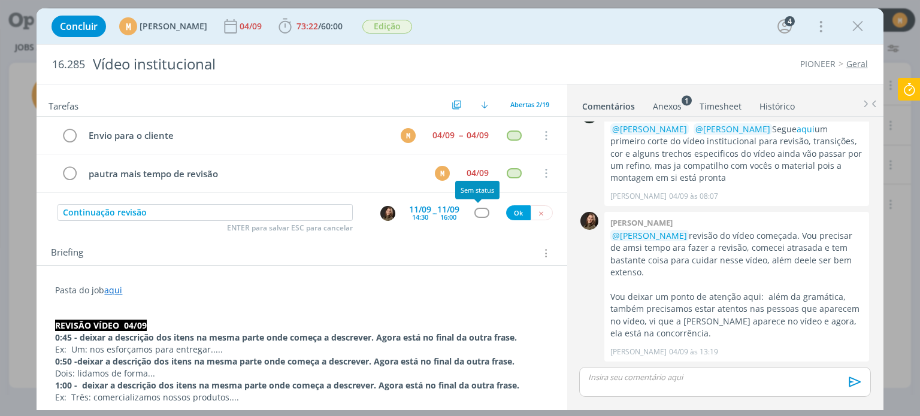
click at [474, 212] on div "dialog" at bounding box center [481, 213] width 15 height 10
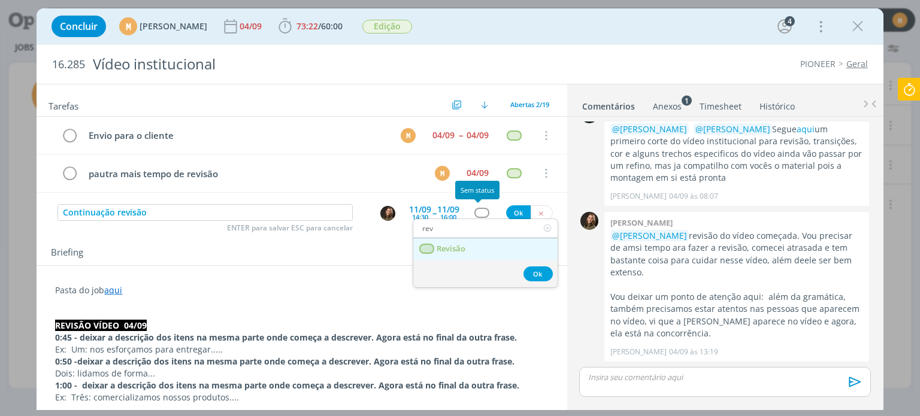
type input "rev"
click at [458, 255] on link "Revisão" at bounding box center [485, 249] width 144 height 22
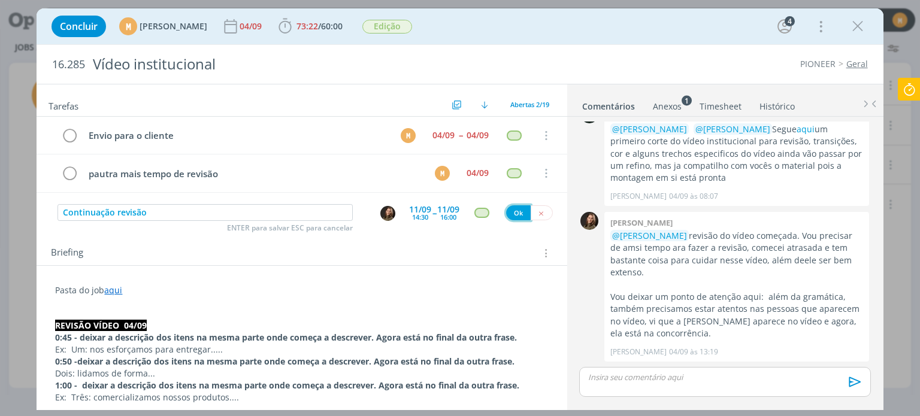
click at [510, 215] on button "Ok" at bounding box center [518, 212] width 25 height 15
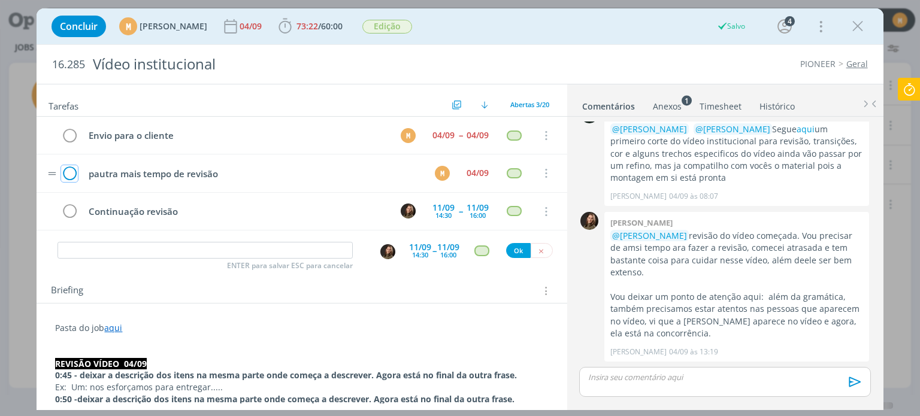
click at [63, 174] on icon "dialog" at bounding box center [69, 174] width 17 height 18
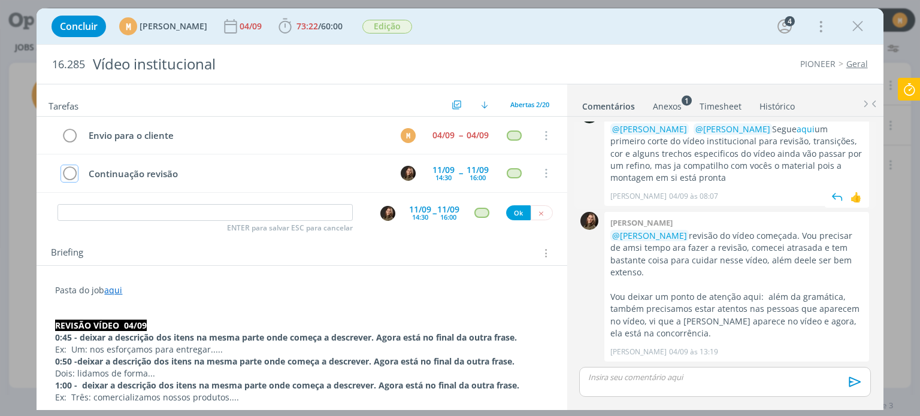
scroll to position [583, 0]
click at [647, 383] on div "dialog" at bounding box center [724, 382] width 291 height 30
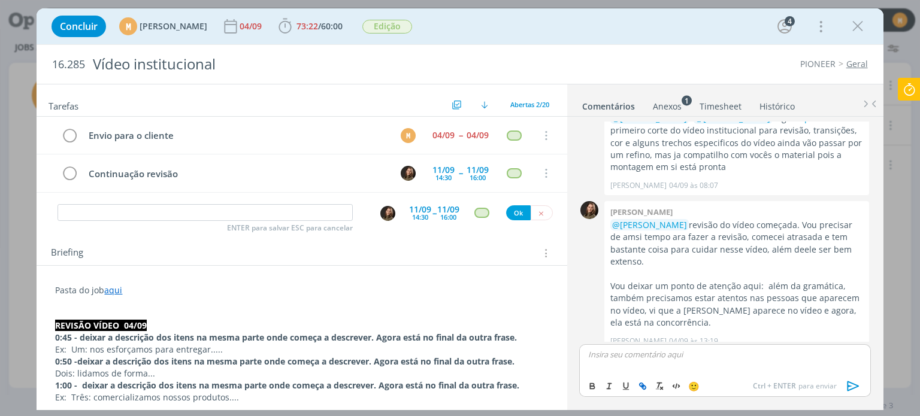
scroll to position [606, 0]
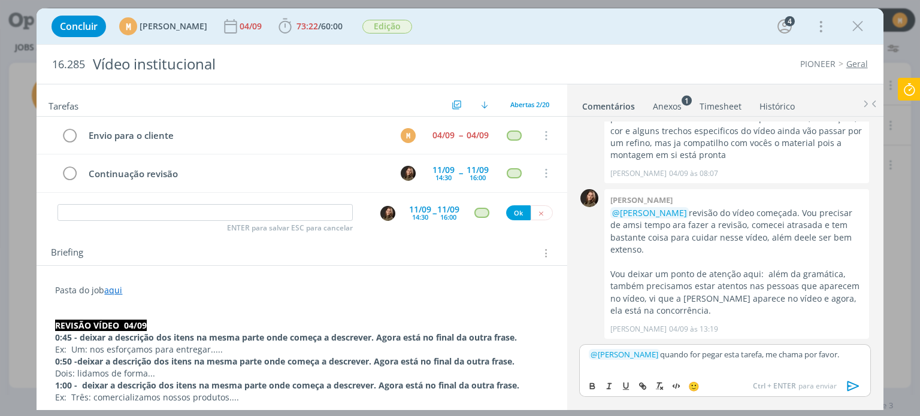
click at [855, 381] on icon "dialog" at bounding box center [853, 386] width 18 height 18
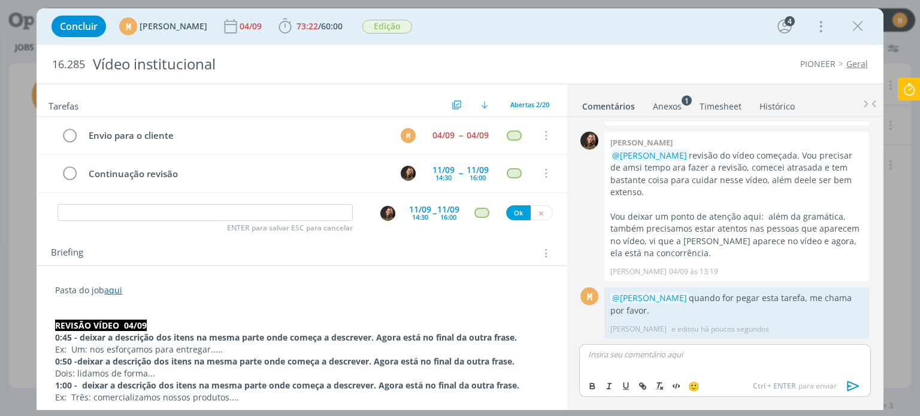
scroll to position [664, 0]
click at [532, 218] on button "dialog" at bounding box center [542, 212] width 22 height 15
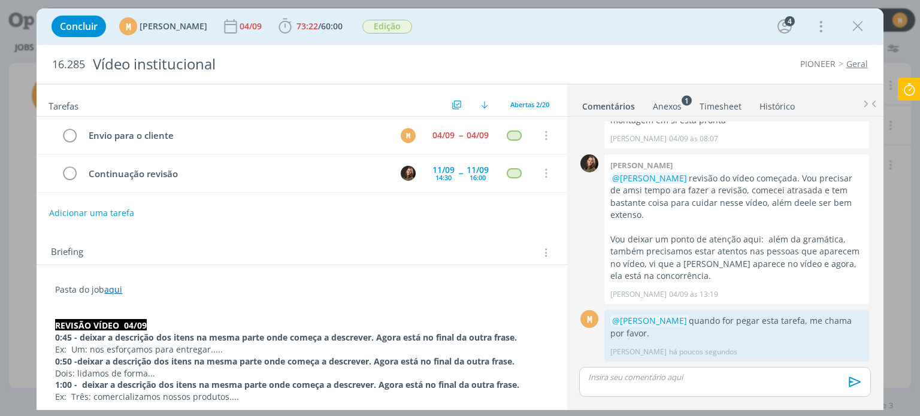
scroll to position [641, 0]
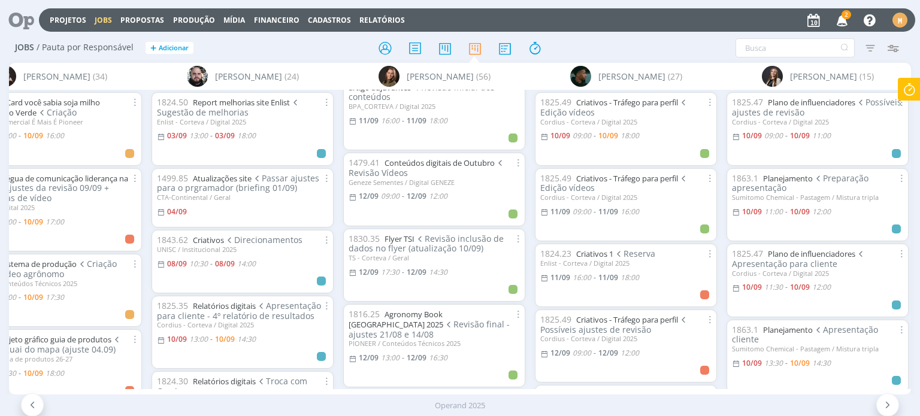
scroll to position [659, 0]
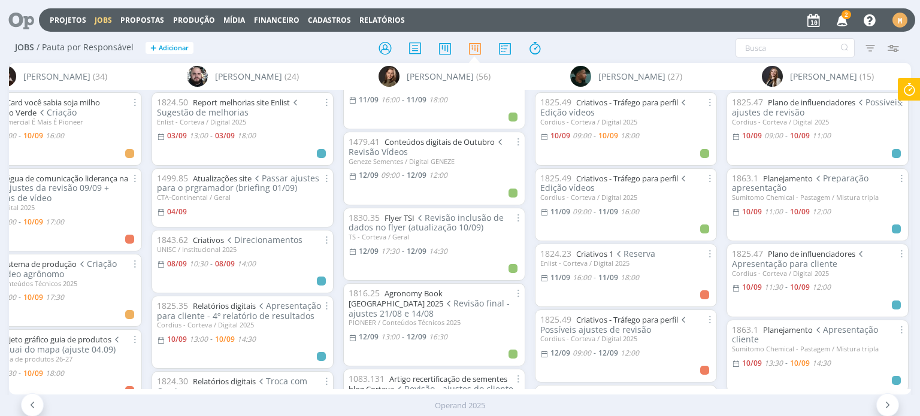
click at [393, 212] on span "Revisão inclusão de dados no flyer (atualização 10/09)" at bounding box center [426, 223] width 155 height 22
click at [391, 213] on link "Flyer TSI" at bounding box center [399, 218] width 30 height 11
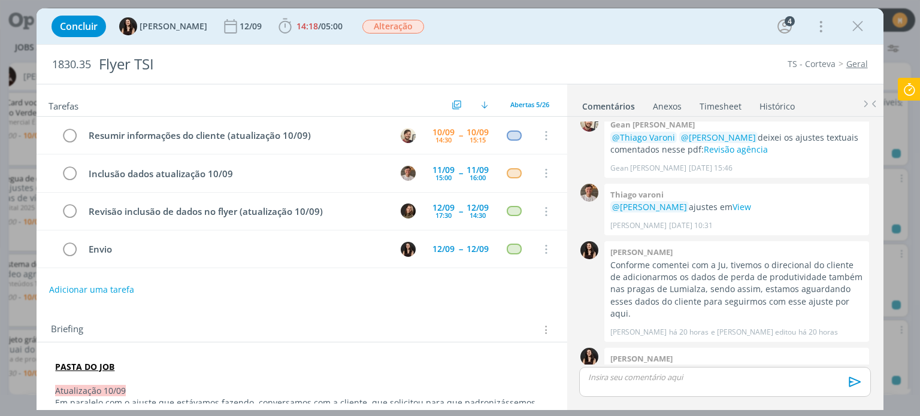
scroll to position [34, 0]
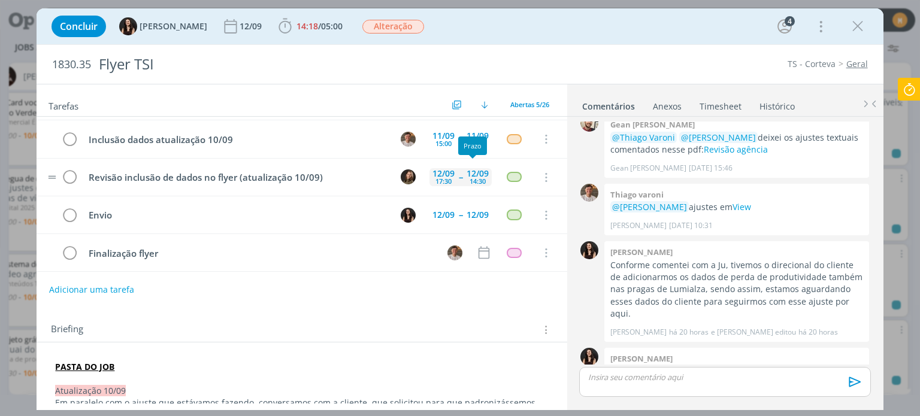
click at [475, 171] on div "12/09" at bounding box center [478, 173] width 22 height 8
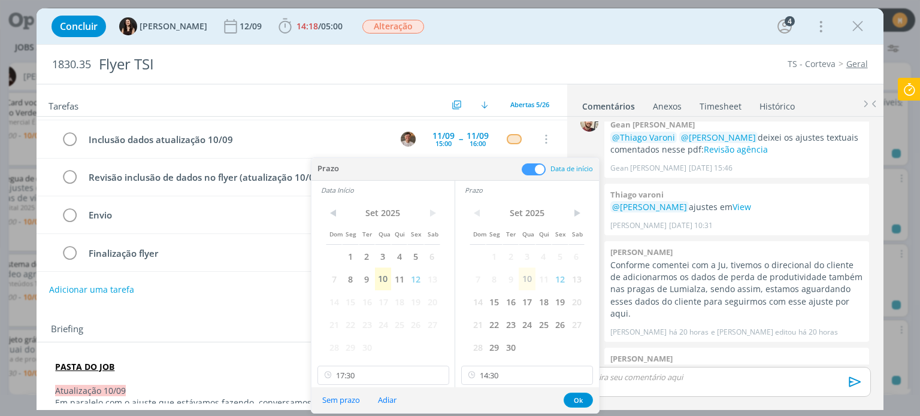
click at [592, 26] on div "Concluir Isabelle Silva 12/09 14:18 / 05:00 Iniciar Apontar Data * 10/09/2025 H…" at bounding box center [460, 26] width 828 height 29
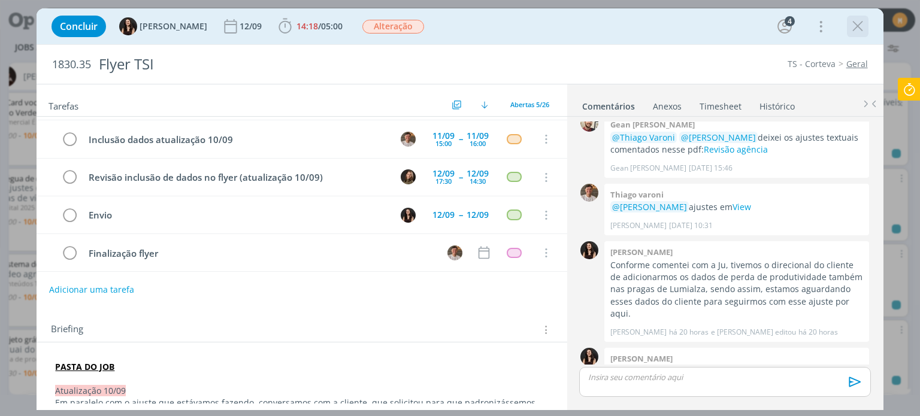
click at [855, 31] on icon "dialog" at bounding box center [858, 26] width 18 height 18
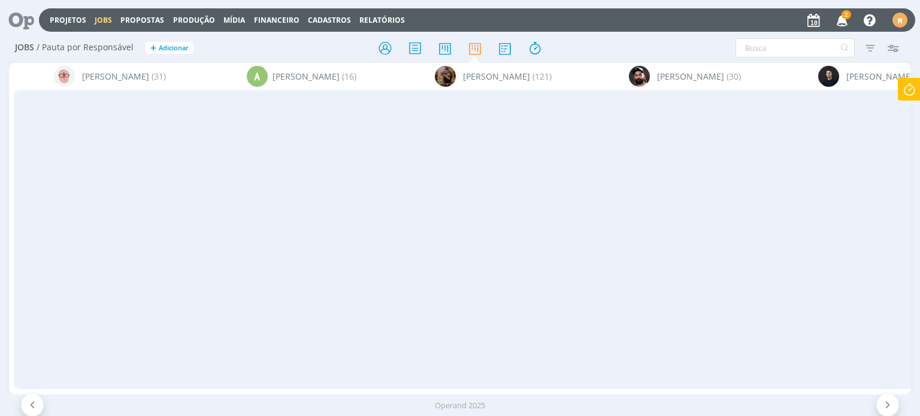
scroll to position [659, 0]
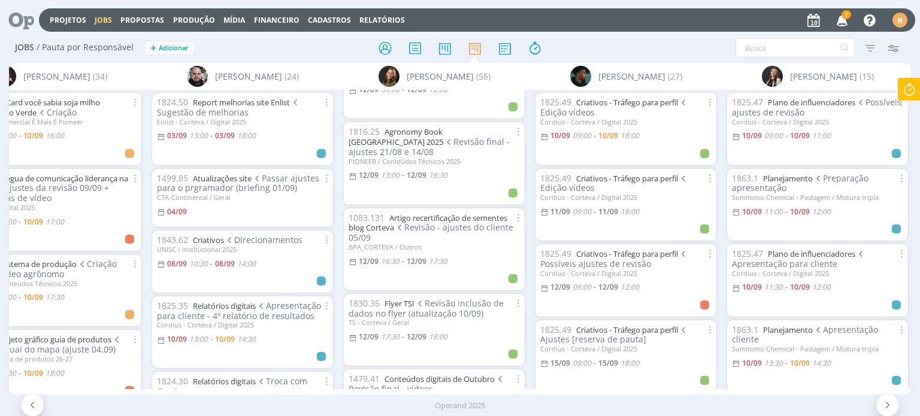
click at [908, 84] on icon at bounding box center [909, 89] width 22 height 23
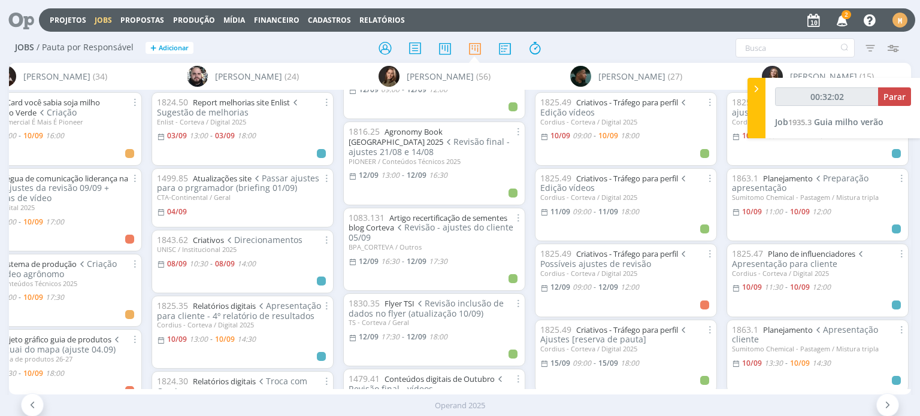
type input "00:32:03"
click at [893, 98] on span "Parar" at bounding box center [894, 96] width 22 height 11
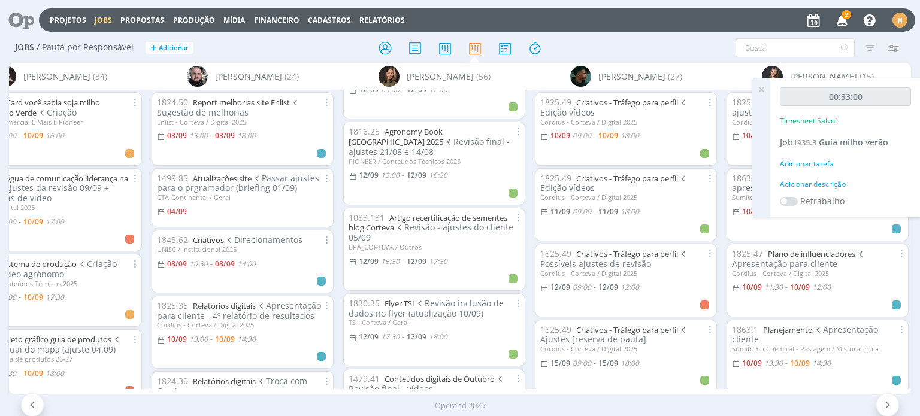
click at [826, 179] on div "Adicionar descrição" at bounding box center [845, 184] width 131 height 11
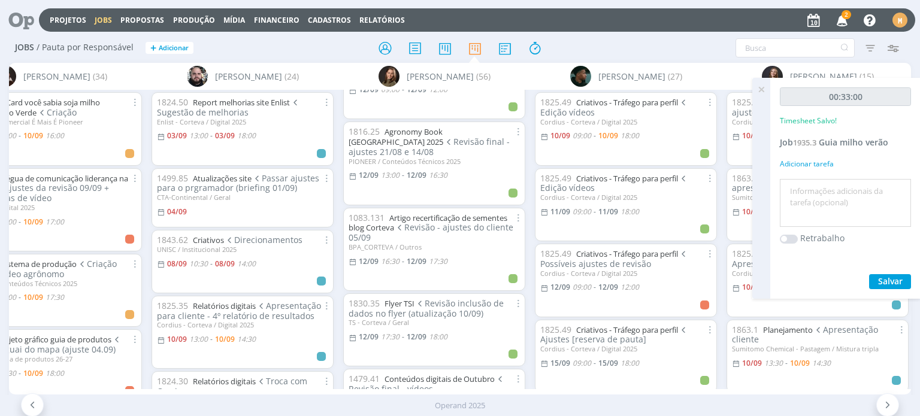
click at [823, 196] on textarea at bounding box center [845, 203] width 125 height 43
type textarea "Briefing + pauta"
click at [885, 277] on span "Salvar" at bounding box center [890, 280] width 25 height 11
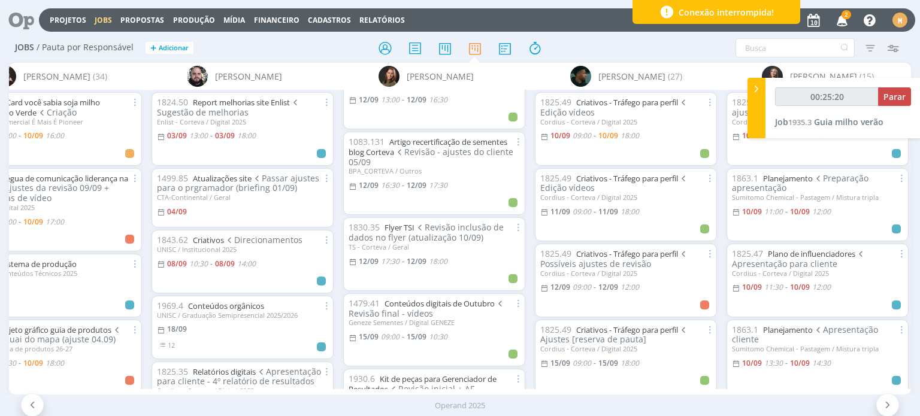
type input "00:25:31"
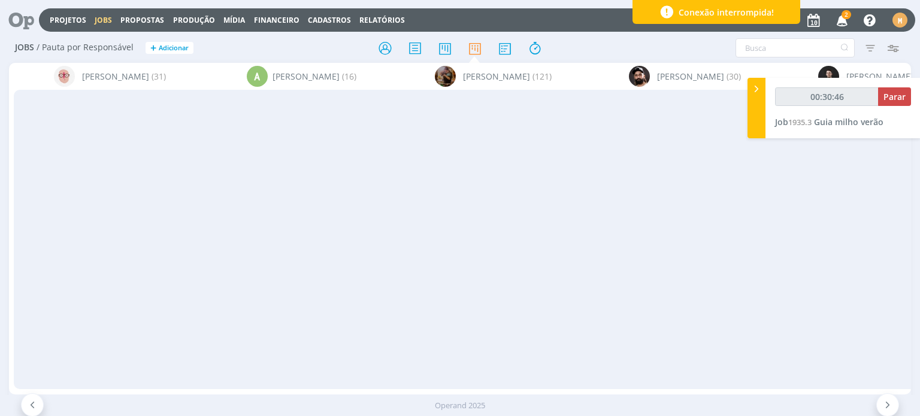
scroll to position [649, 0]
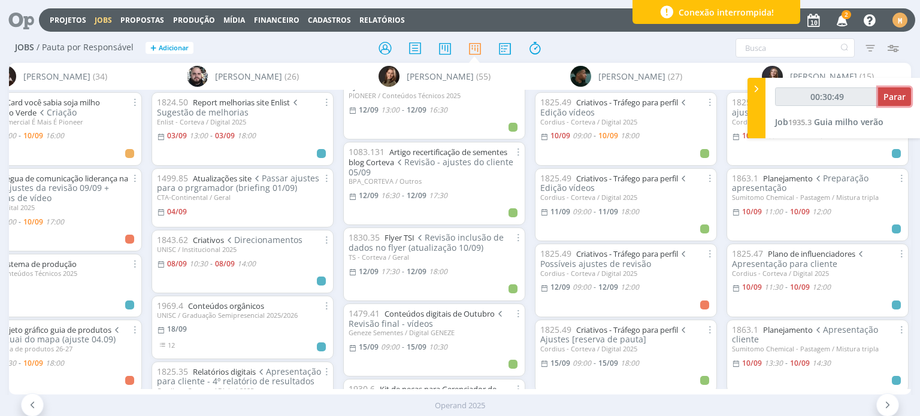
click at [885, 97] on span "Parar" at bounding box center [894, 96] width 22 height 11
type input "00:31:00"
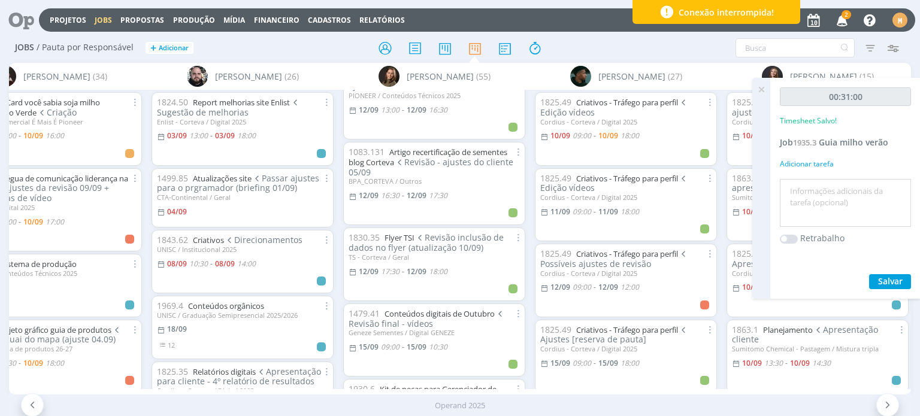
click at [855, 202] on textarea at bounding box center [845, 203] width 125 height 43
type textarea "Organizando planilha"
click at [880, 281] on span "Salvar" at bounding box center [890, 280] width 25 height 11
click at [10, 13] on icon at bounding box center [17, 19] width 25 height 23
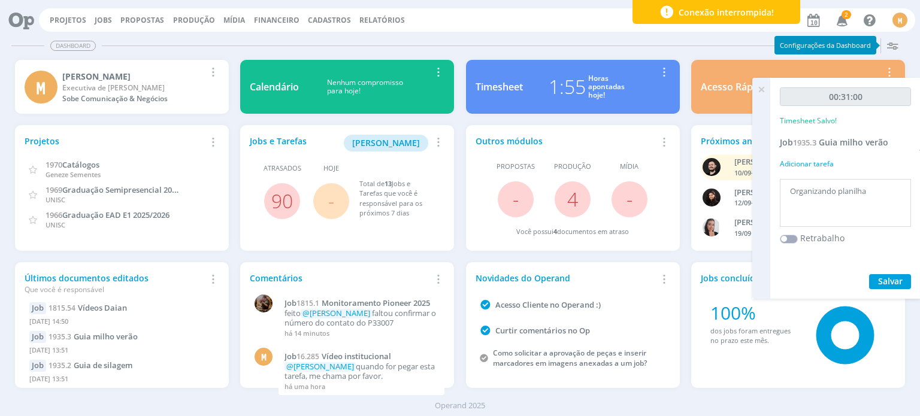
click at [759, 95] on icon at bounding box center [761, 89] width 22 height 23
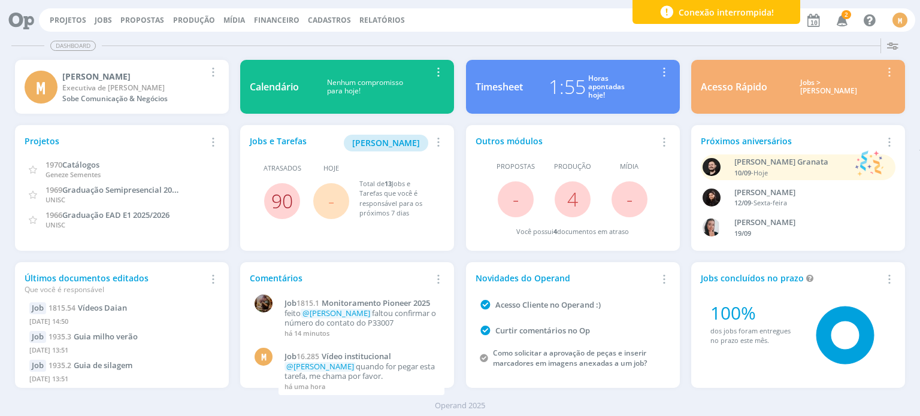
click at [276, 195] on link "90" at bounding box center [282, 201] width 22 height 26
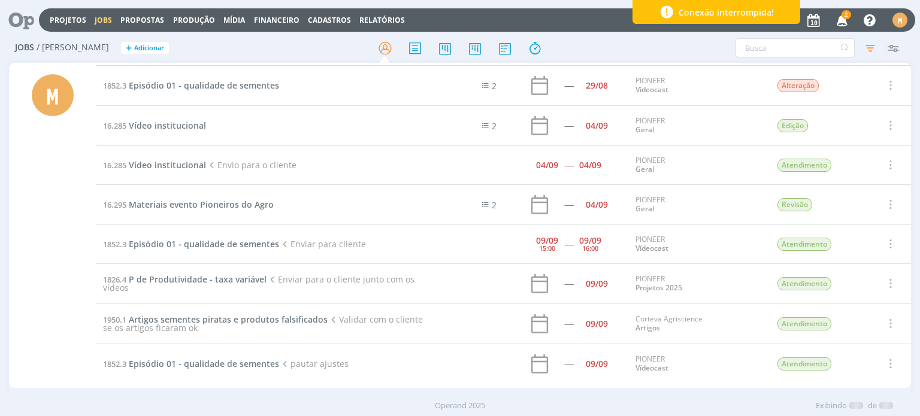
scroll to position [3284, 0]
